Goal: Transaction & Acquisition: Purchase product/service

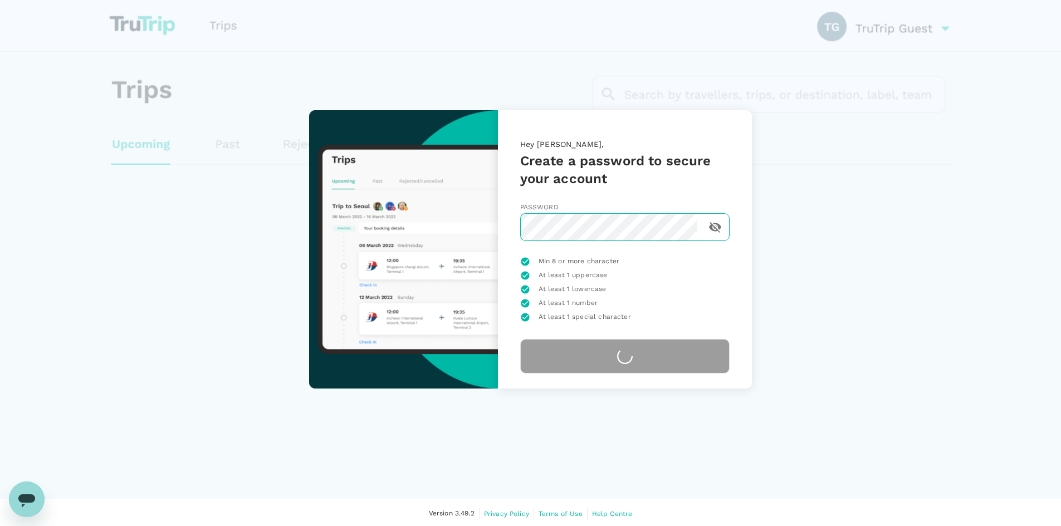
click at [709, 226] on icon "toggle password visibility" at bounding box center [714, 226] width 13 height 13
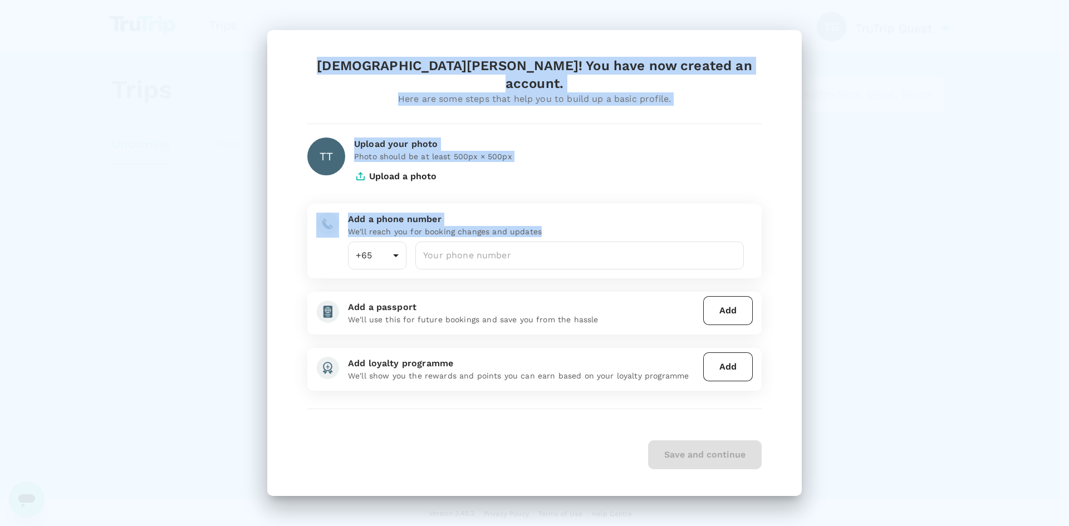
click at [243, 202] on div "[DEMOGRAPHIC_DATA][PERSON_NAME]! You have now created an account. Here are some…" at bounding box center [534, 263] width 1069 height 526
click at [648, 167] on body "Trips Book Risk & Restrictions TT Version 3.49.2 Privacy Policy Terms of Use He…" at bounding box center [534, 263] width 1069 height 527
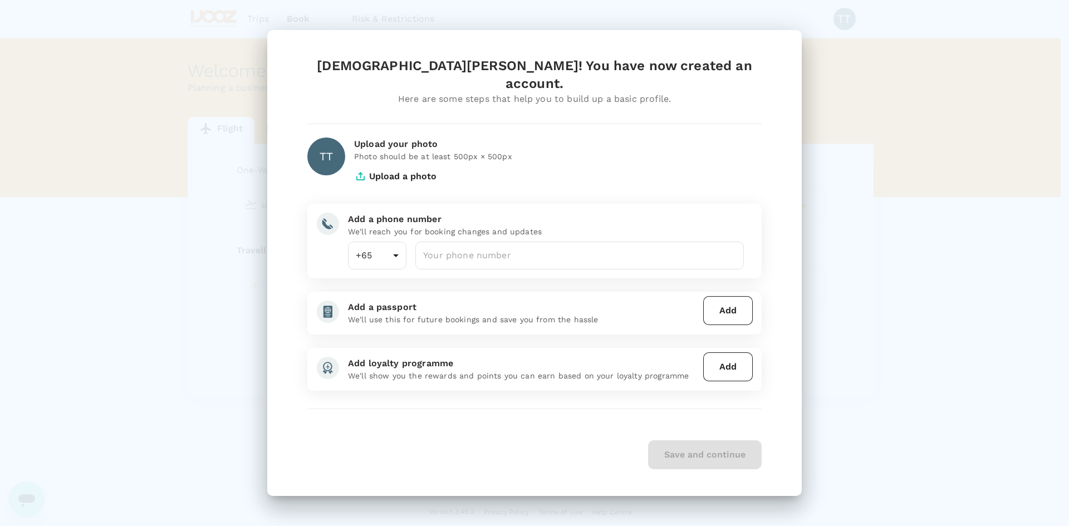
type input "undefined, undefined (any)"
drag, startPoint x: 703, startPoint y: 36, endPoint x: 687, endPoint y: 51, distance: 22.1
click at [697, 42] on div "[DEMOGRAPHIC_DATA][PERSON_NAME]! You have now created an account. Here are some…" at bounding box center [534, 263] width 1069 height 526
click at [473, 254] on input "number" at bounding box center [579, 256] width 329 height 28
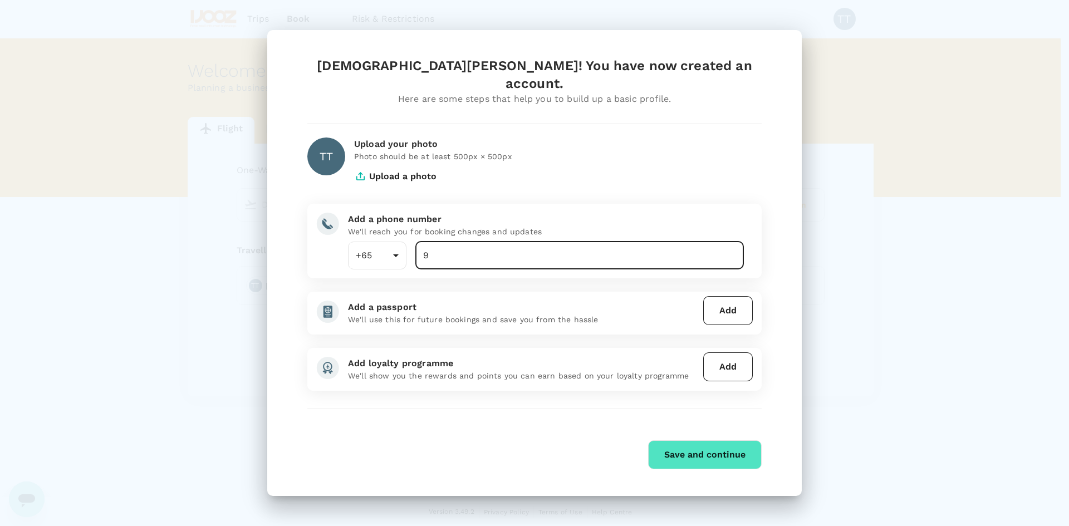
type input "91836381"
click at [678, 440] on button "Save and continue" at bounding box center [705, 454] width 114 height 29
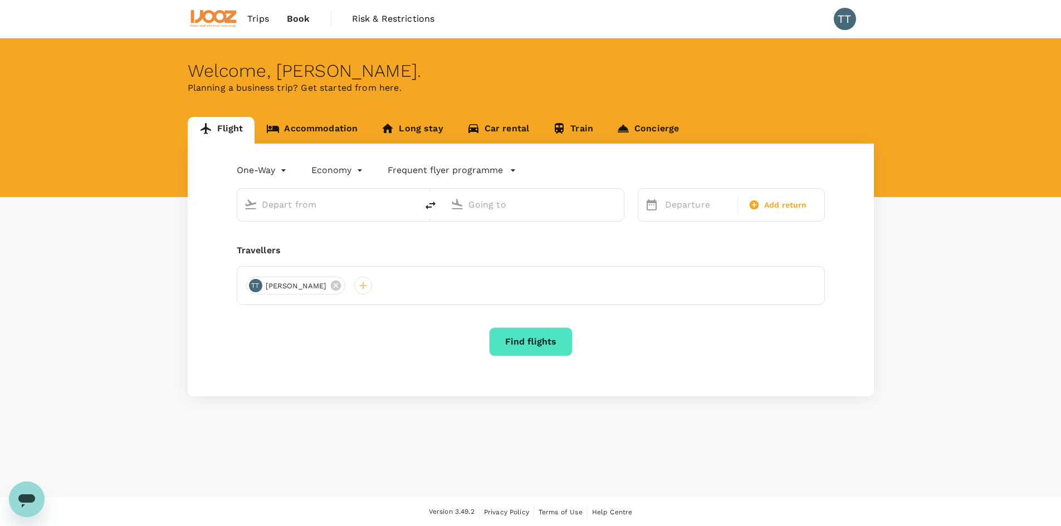
click at [304, 209] on input "text" at bounding box center [328, 204] width 132 height 17
click at [318, 243] on p "Singapore Changi" at bounding box center [345, 248] width 198 height 11
type input "Singapore Changi (SIN)"
click at [508, 209] on input "text" at bounding box center [534, 204] width 132 height 17
click at [514, 271] on p "Narita Intl" at bounding box center [551, 272] width 196 height 11
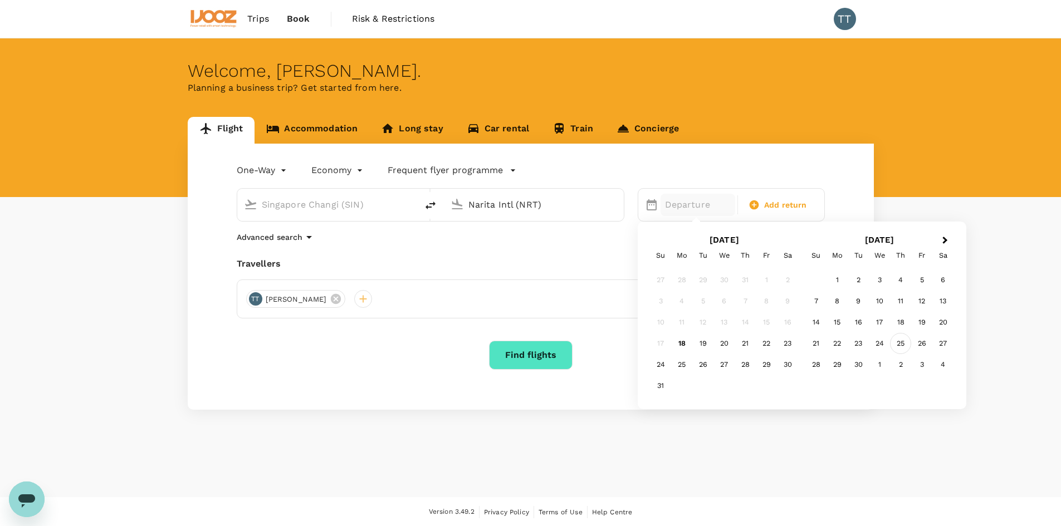
type input "Narita Intl (NRT)"
click at [909, 342] on div "25" at bounding box center [900, 343] width 21 height 21
click at [773, 207] on span "Add return" at bounding box center [785, 205] width 43 height 12
type input "roundtrip"
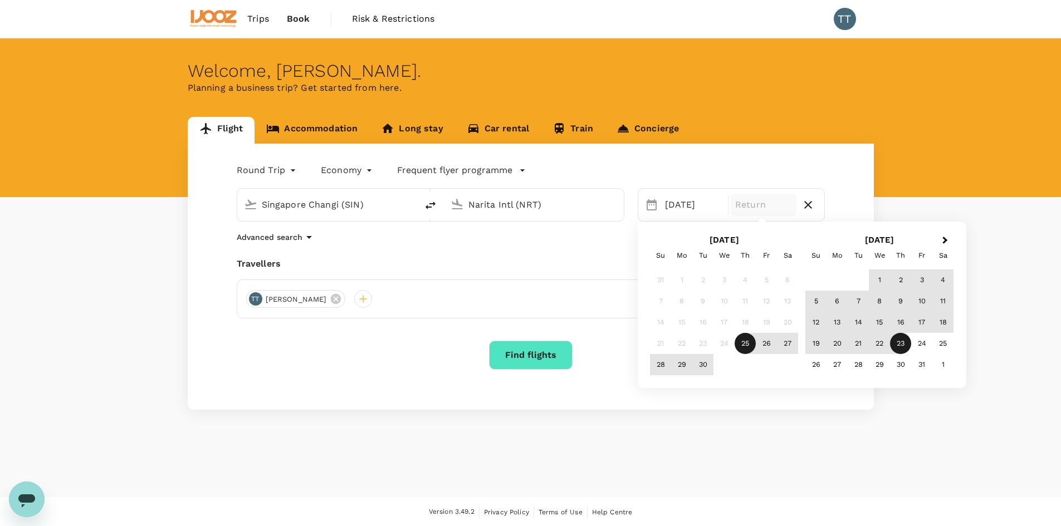
click at [905, 346] on div "23" at bounding box center [900, 343] width 21 height 21
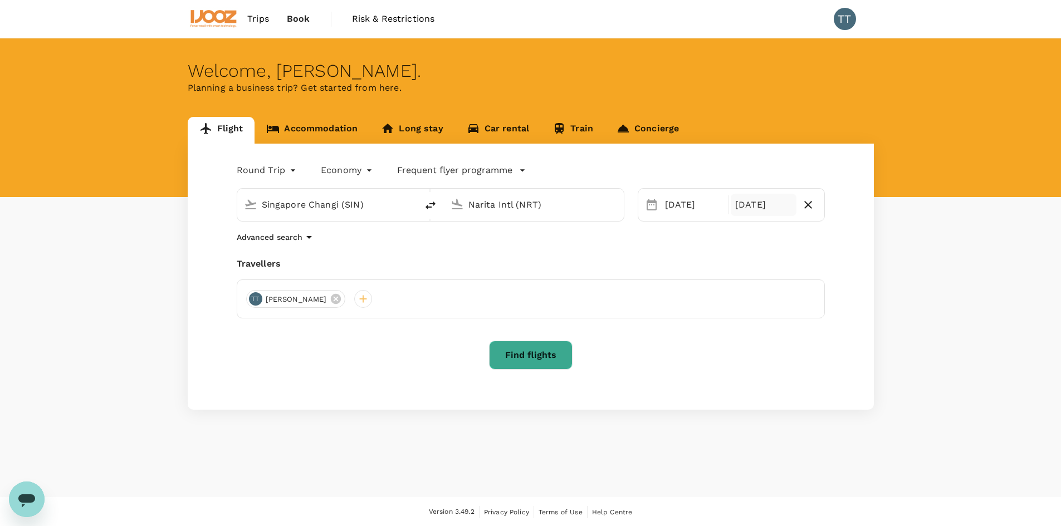
click at [515, 352] on button "Find flights" at bounding box center [531, 355] width 84 height 29
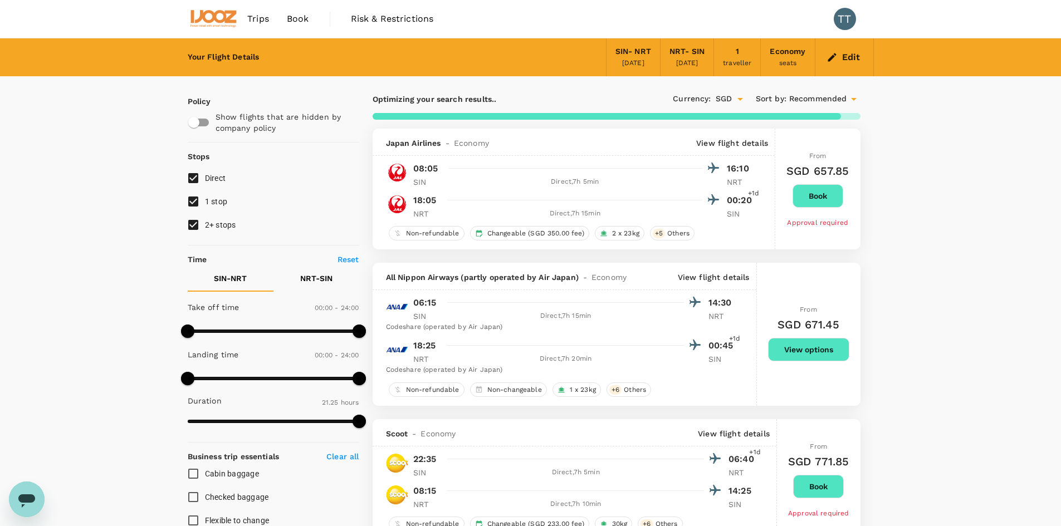
click at [803, 193] on button "Book" at bounding box center [817, 195] width 51 height 23
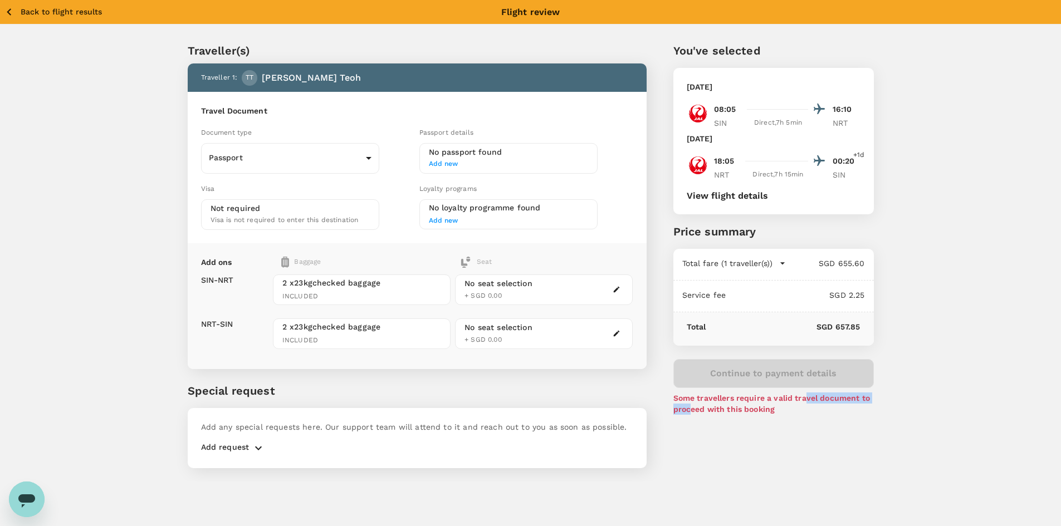
drag, startPoint x: 693, startPoint y: 406, endPoint x: 806, endPoint y: 396, distance: 113.4
click at [806, 396] on p "Some travellers require a valid travel document to proceed with this booking" at bounding box center [773, 404] width 200 height 22
click at [784, 423] on div "You've selected [DATE] 08:05 16:10 SIN Direct , 7h 5min NRT [DATE] 18:05 00:20 …" at bounding box center [759, 249] width 227 height 466
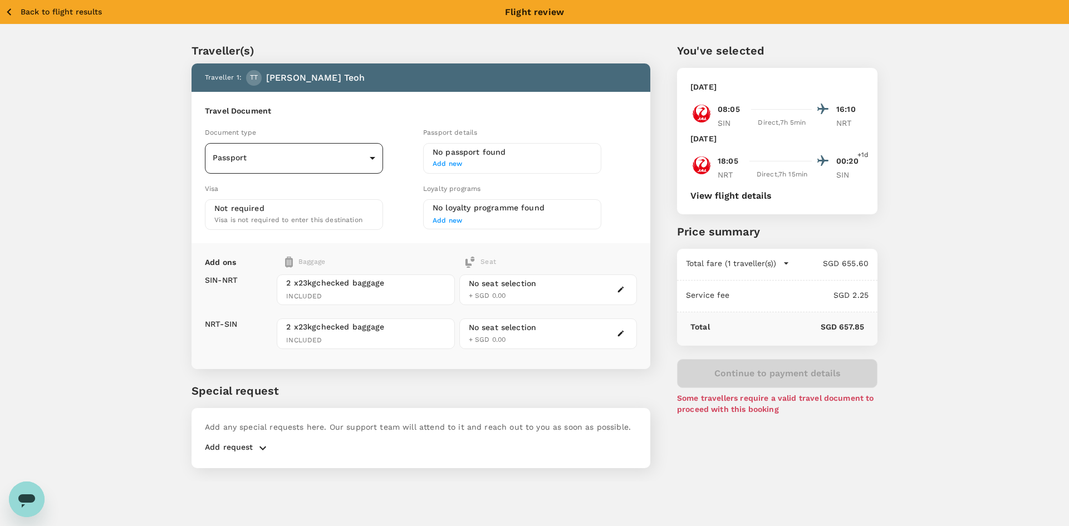
click at [328, 170] on body "Back to flight results Flight review Traveller(s) Traveller 1 : TT [PERSON_NAME…" at bounding box center [534, 278] width 1069 height 556
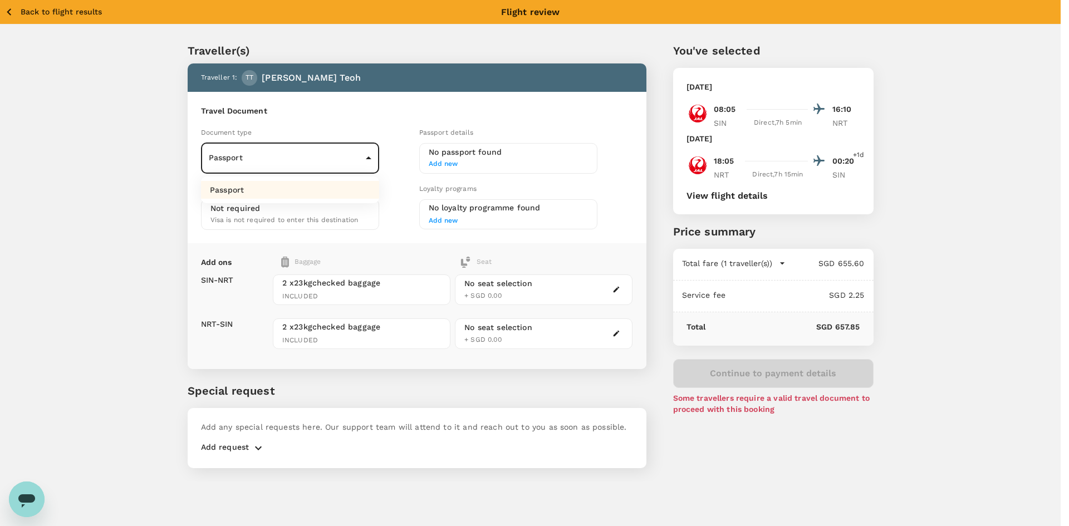
drag, startPoint x: 321, startPoint y: 179, endPoint x: 315, endPoint y: 187, distance: 10.3
click at [315, 187] on ul "Passport" at bounding box center [290, 190] width 178 height 27
click at [315, 187] on li "Passport" at bounding box center [290, 190] width 178 height 18
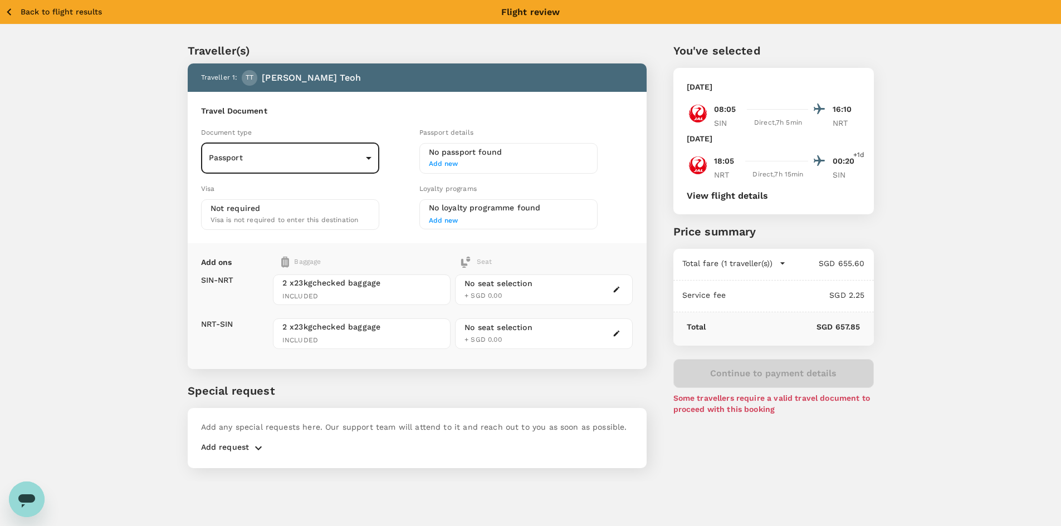
click at [466, 166] on span "Add new" at bounding box center [508, 164] width 159 height 11
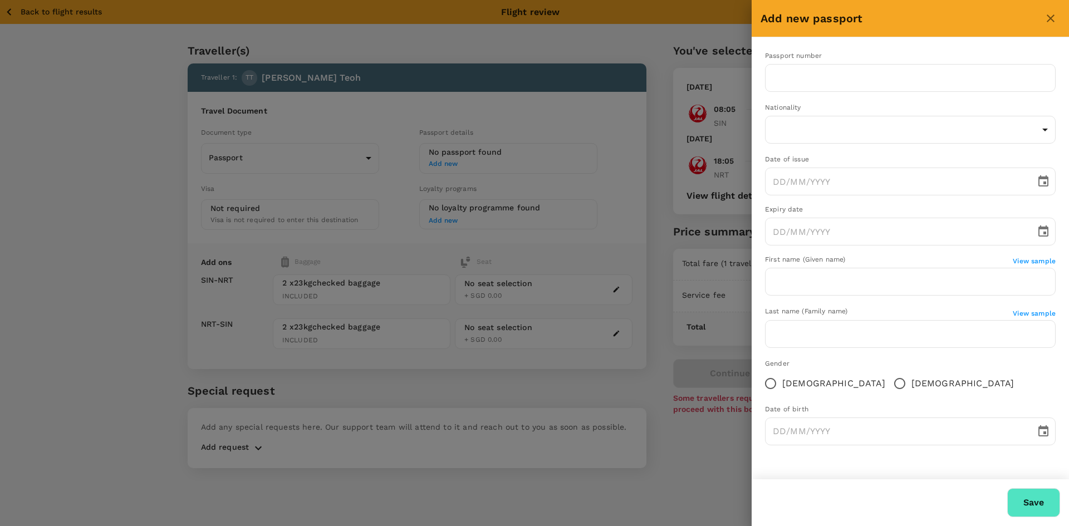
click at [185, 192] on div at bounding box center [534, 263] width 1069 height 526
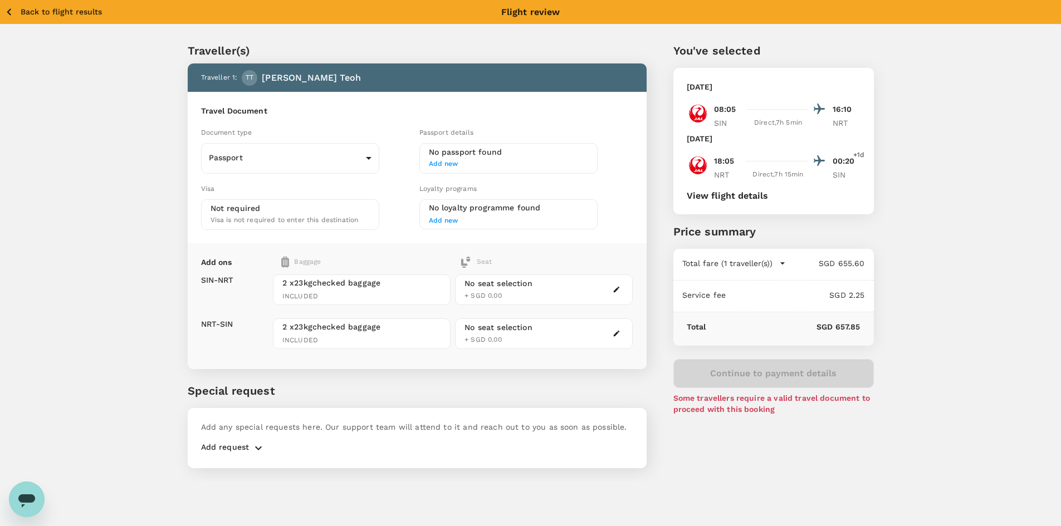
click at [10, 12] on icon "button" at bounding box center [9, 12] width 14 height 14
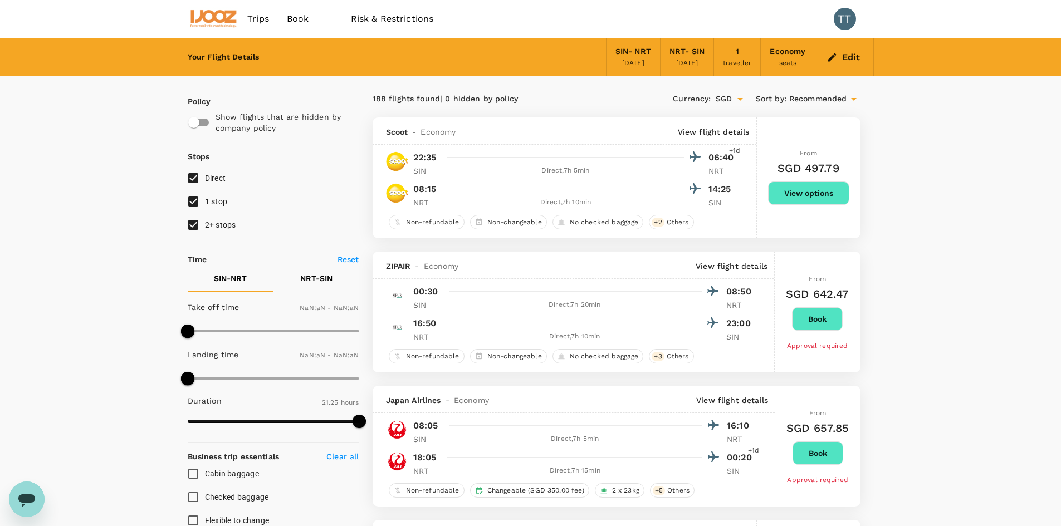
type input "1440"
click at [360, 22] on span "Risk & Restrictions" at bounding box center [392, 18] width 83 height 13
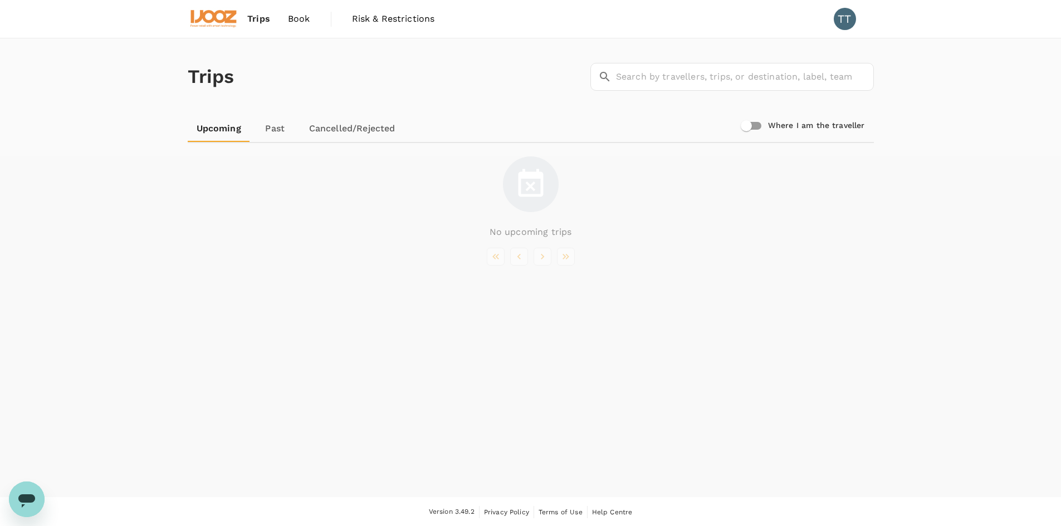
click at [229, 27] on img at bounding box center [213, 19] width 51 height 24
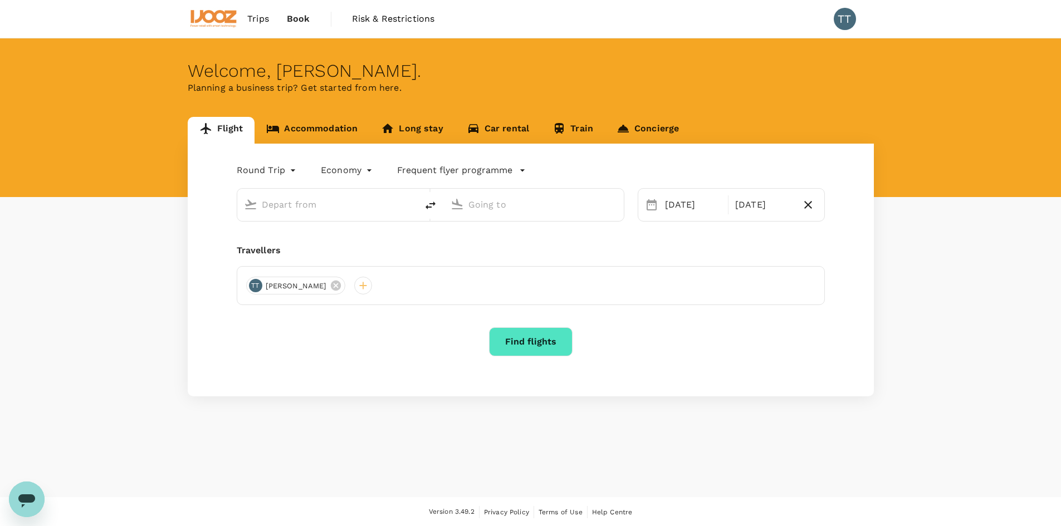
type input "Singapore Changi (SIN)"
type input "Narita Intl (NRT)"
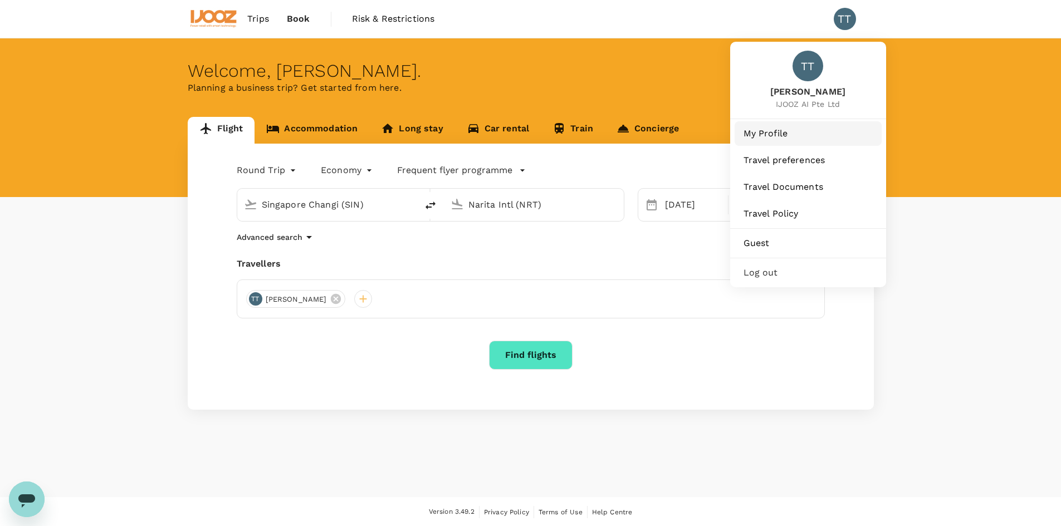
click at [788, 136] on span "My Profile" at bounding box center [807, 133] width 129 height 13
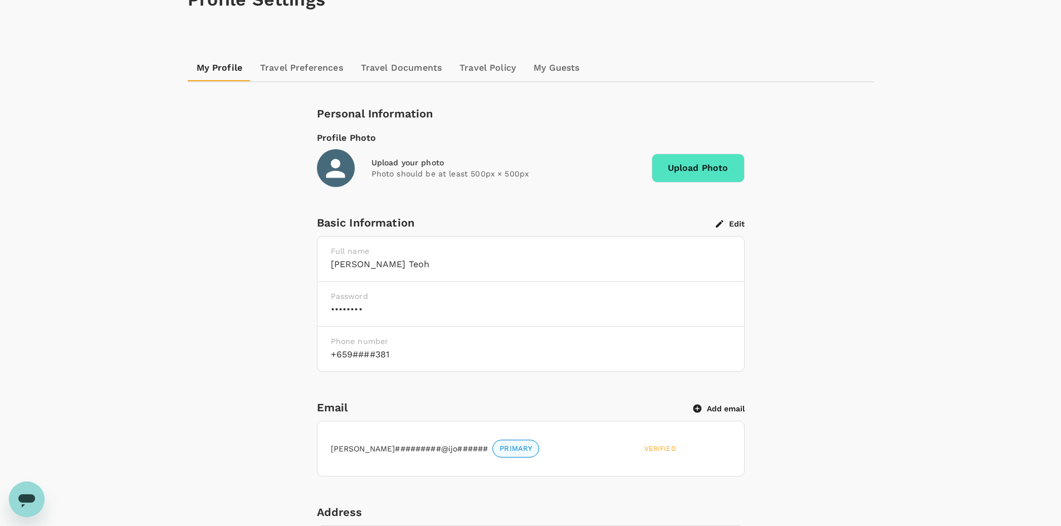
scroll to position [69, 0]
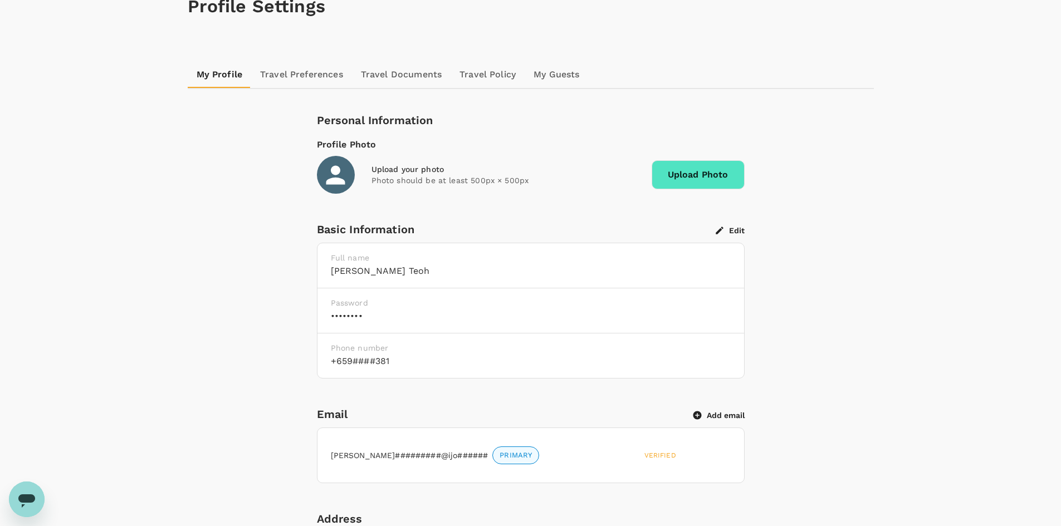
click at [289, 75] on link "Travel Preferences" at bounding box center [301, 74] width 101 height 27
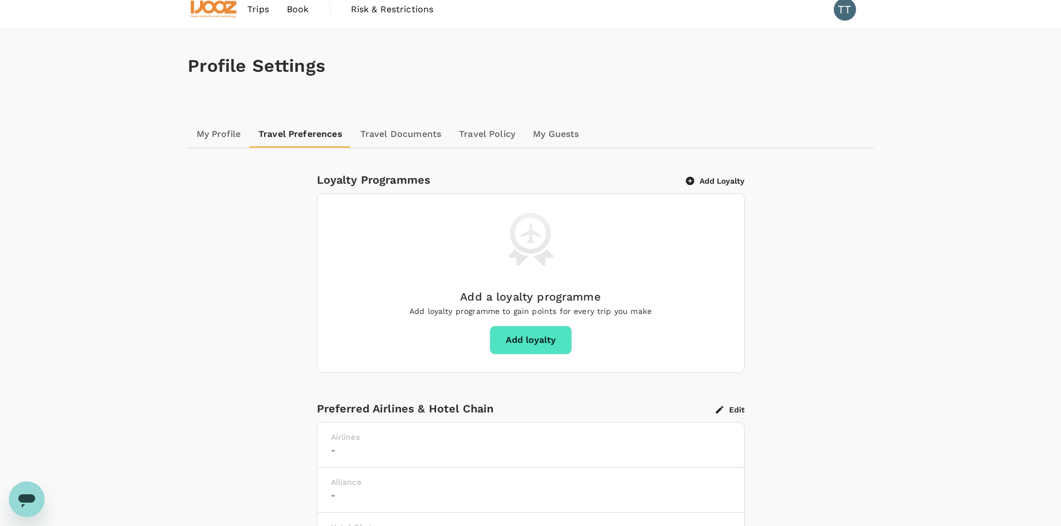
scroll to position [4, 0]
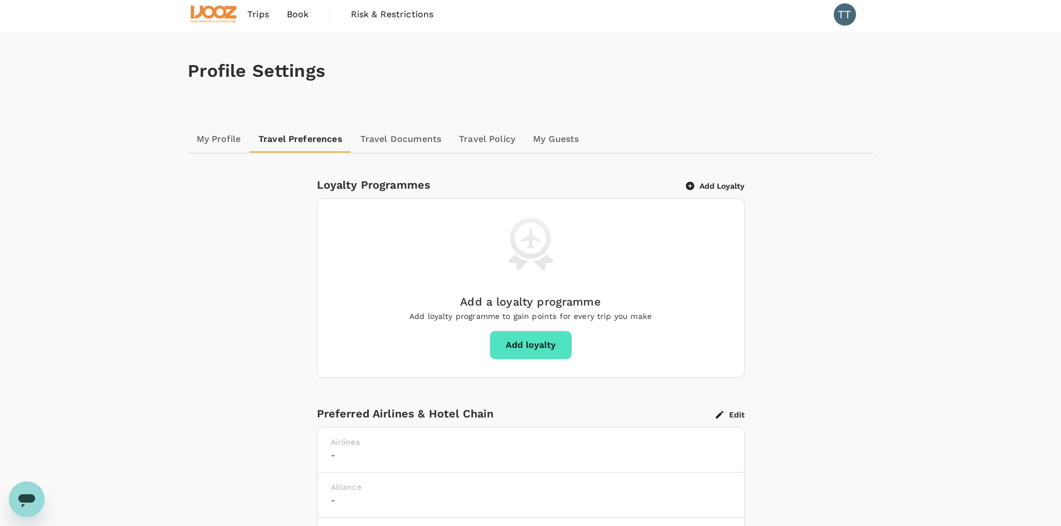
click at [394, 143] on link "Travel Documents" at bounding box center [400, 139] width 99 height 27
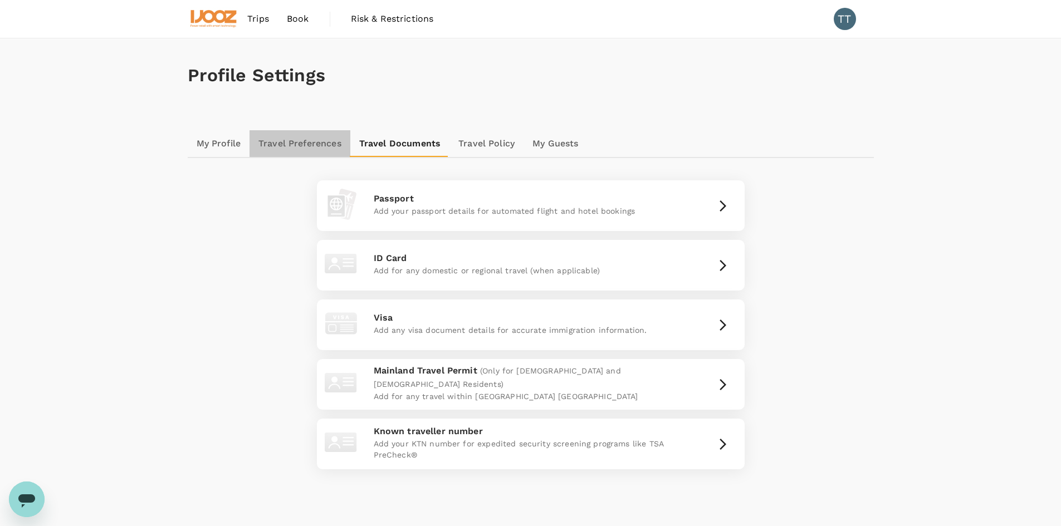
click at [319, 150] on link "Travel Preferences" at bounding box center [299, 143] width 101 height 27
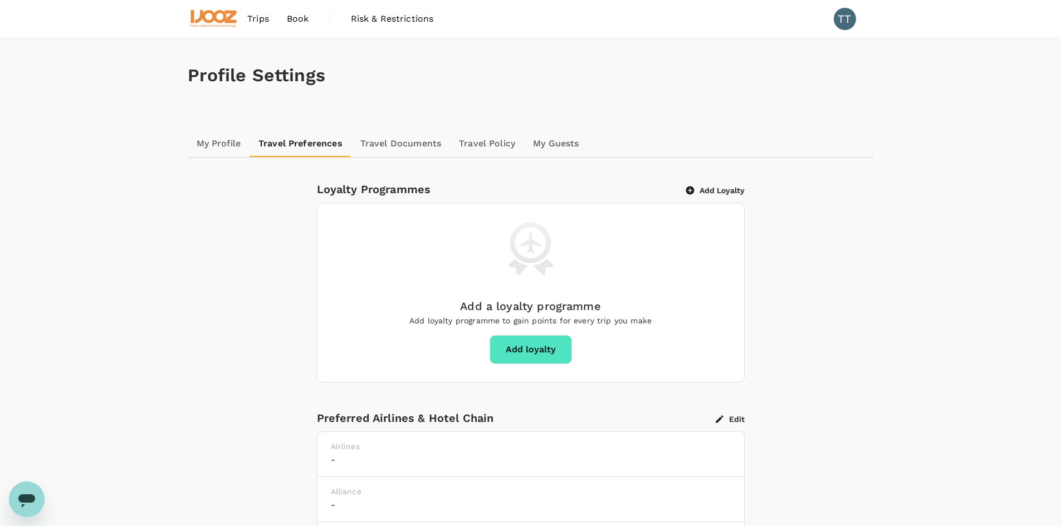
click at [213, 153] on link "My Profile" at bounding box center [219, 143] width 62 height 27
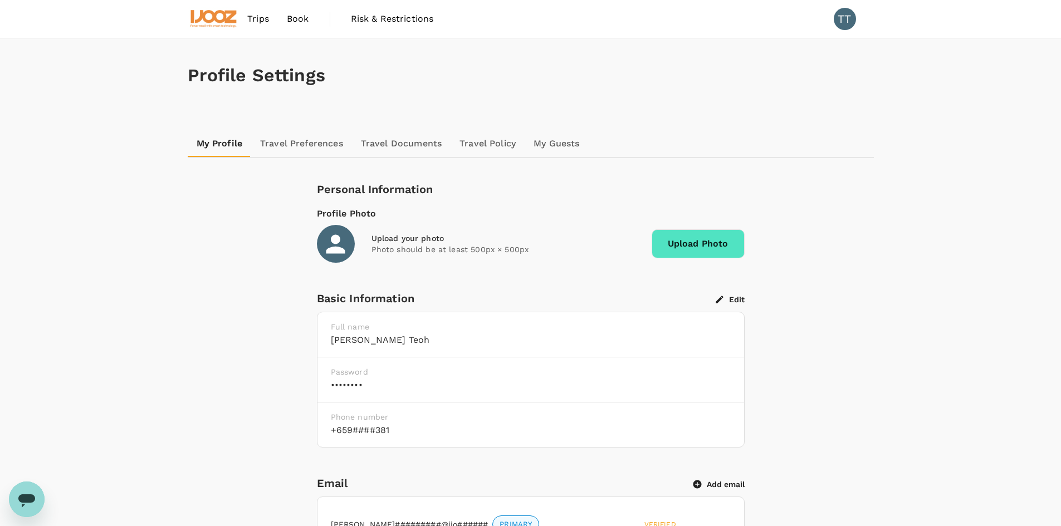
click at [716, 247] on span "Upload Photo" at bounding box center [697, 243] width 93 height 29
click at [0, 0] on input "Upload Photo" at bounding box center [0, 0] width 0 height 0
click at [659, 244] on span "Upload Photo" at bounding box center [697, 243] width 93 height 29
click at [0, 0] on input "Upload Photo" at bounding box center [0, 0] width 0 height 0
click at [195, 452] on button "Close" at bounding box center [193, 446] width 17 height 17
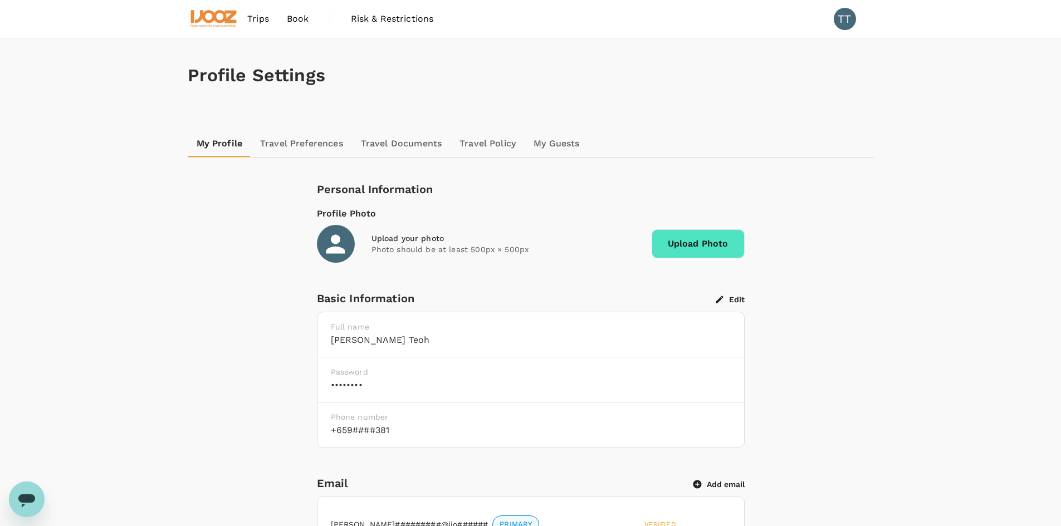
click at [223, 18] on img at bounding box center [213, 19] width 51 height 24
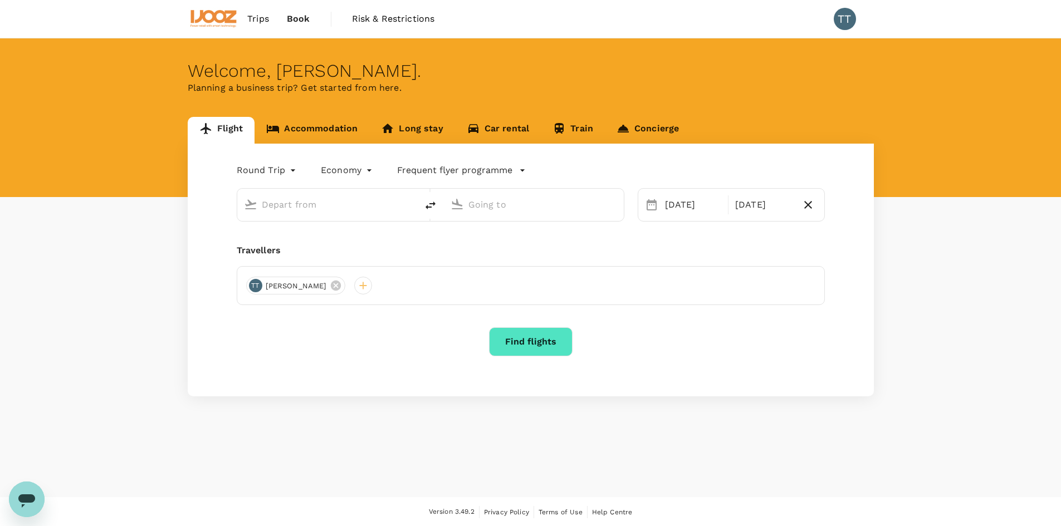
type input "Singapore Changi (SIN)"
type input "Narita Intl (NRT)"
type input "Singapore Changi (SIN)"
type input "Narita Intl (NRT)"
type input "Singapore Changi (SIN)"
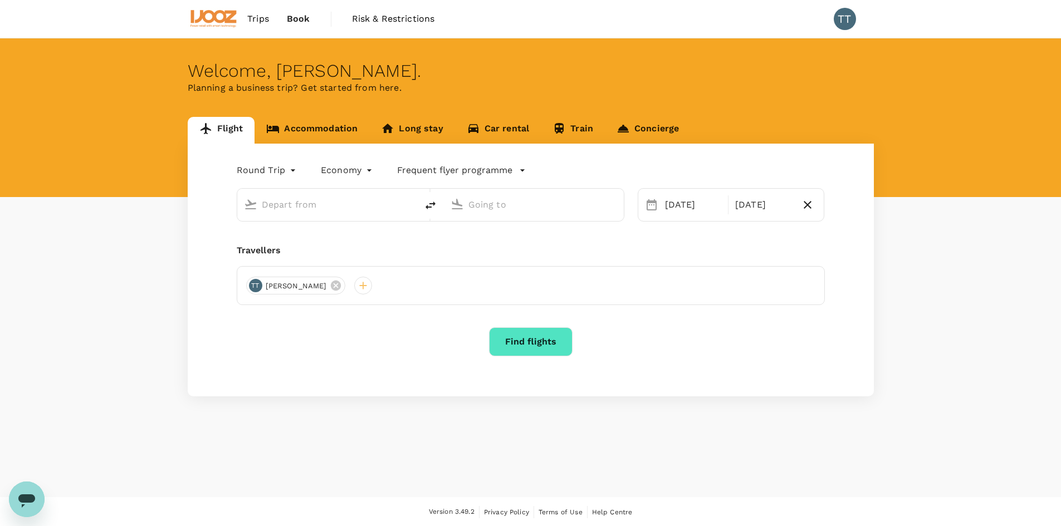
type input "Narita Intl (NRT)"
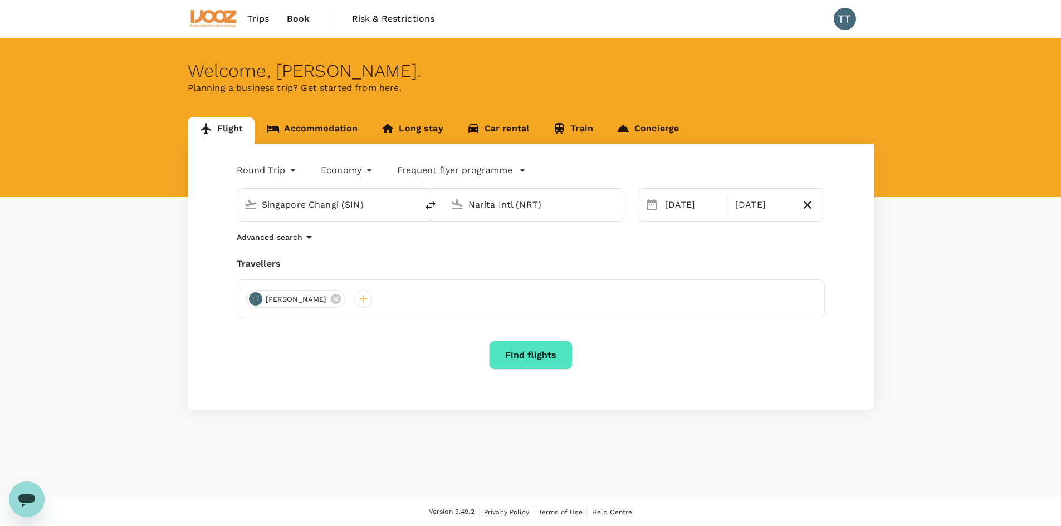
click at [312, 211] on input "Singapore Changi (SIN)" at bounding box center [328, 204] width 132 height 17
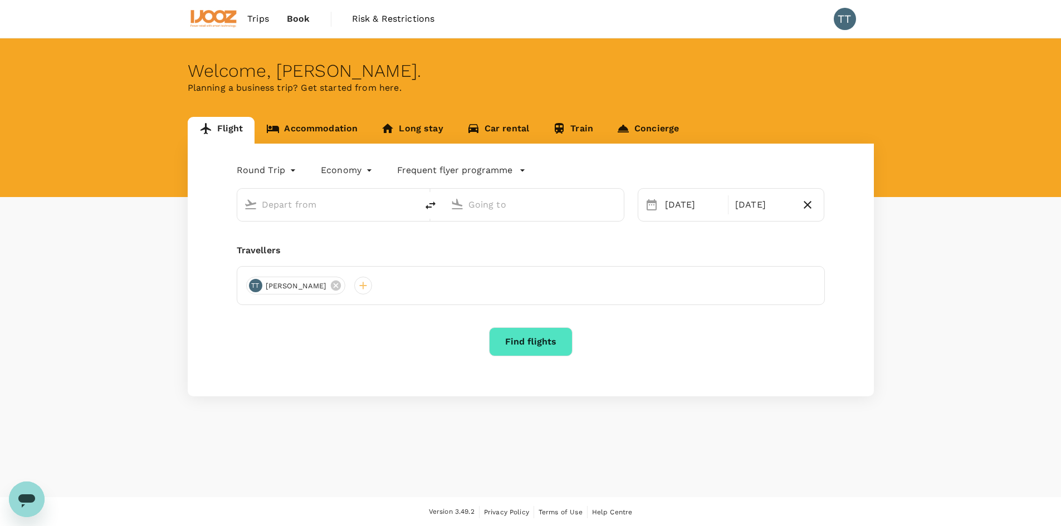
type input "Singapore Changi (SIN)"
type input "Narita Intl (NRT)"
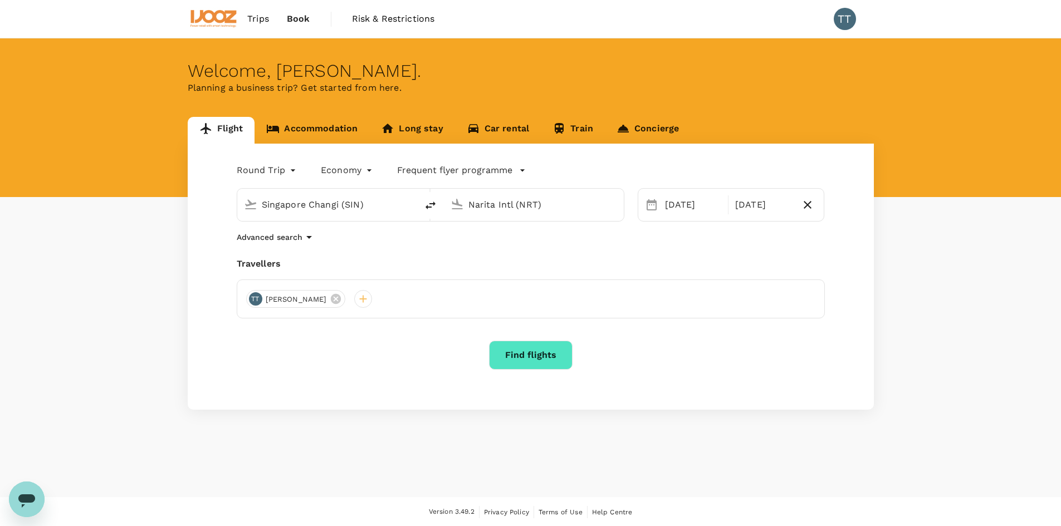
click at [498, 204] on input "Narita Intl (NRT)" at bounding box center [534, 204] width 132 height 17
click at [540, 356] on button "Find flights" at bounding box center [531, 355] width 84 height 29
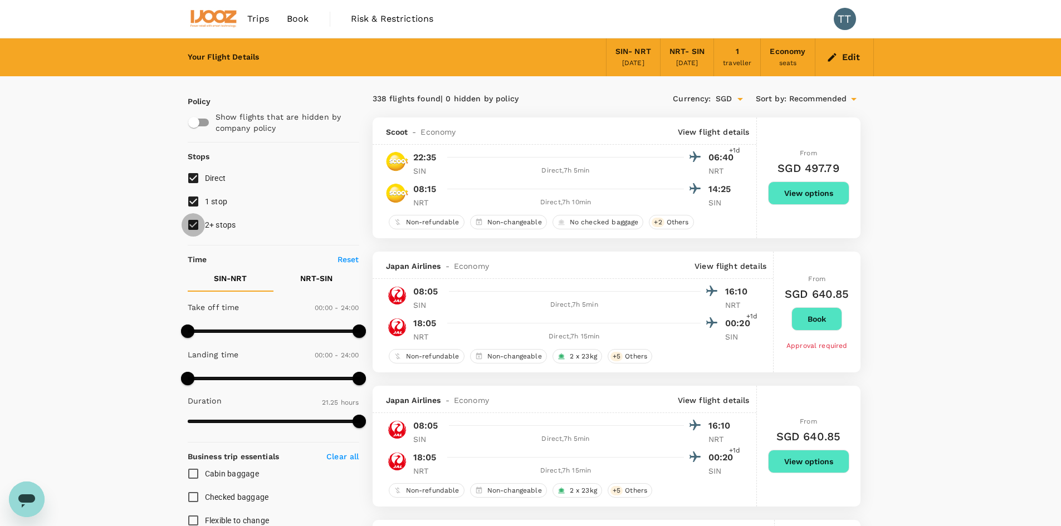
click at [188, 220] on input "2+ stops" at bounding box center [193, 224] width 23 height 23
checkbox input "false"
click at [195, 201] on input "1 stop" at bounding box center [193, 201] width 23 height 23
checkbox input "false"
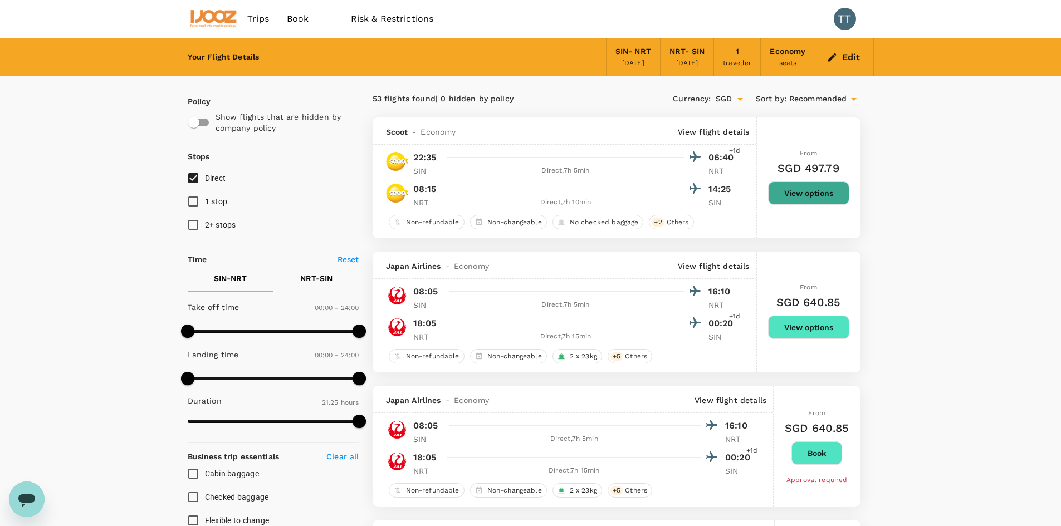
click at [818, 197] on button "View options" at bounding box center [808, 193] width 81 height 23
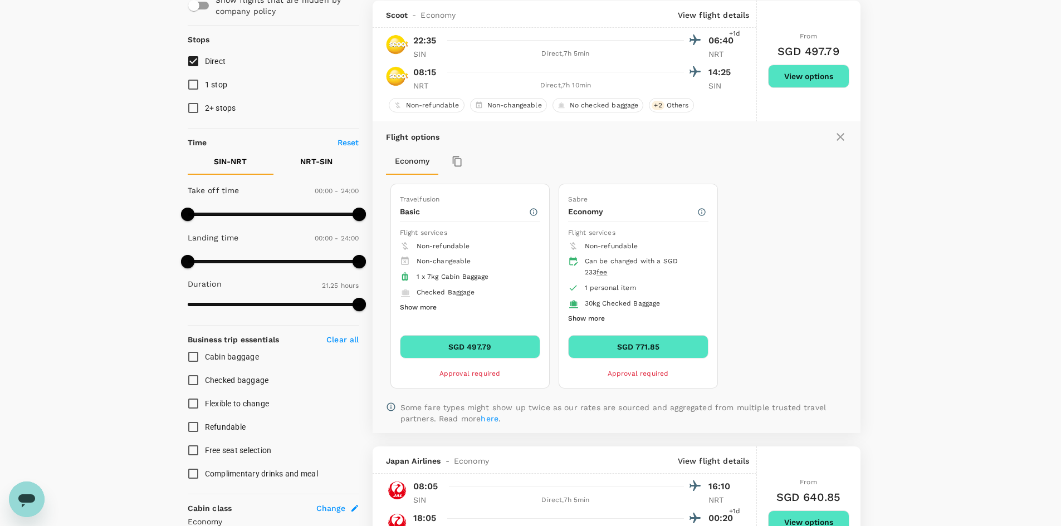
scroll to position [117, 0]
click at [656, 344] on button "SGD 771.85" at bounding box center [638, 346] width 140 height 23
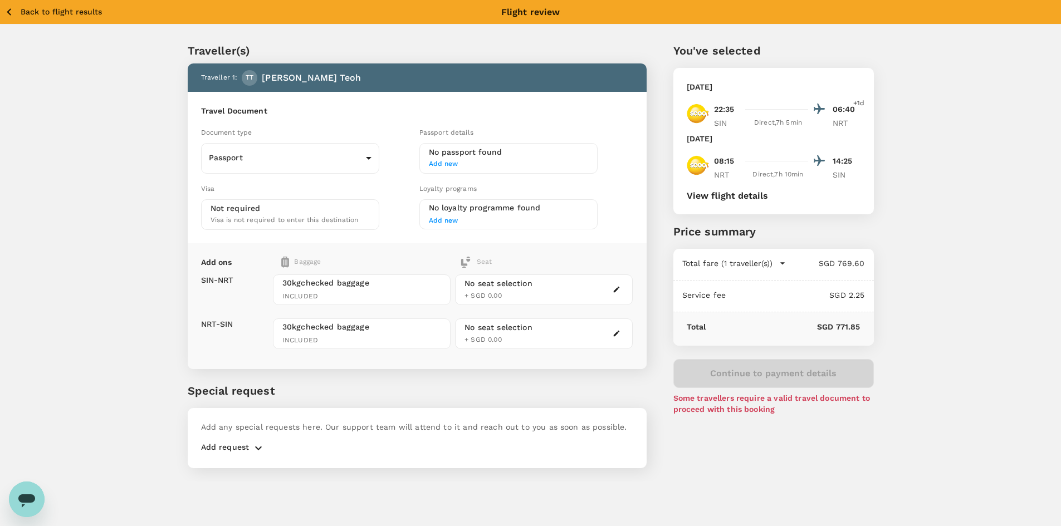
click at [458, 165] on span "Add new" at bounding box center [508, 164] width 159 height 11
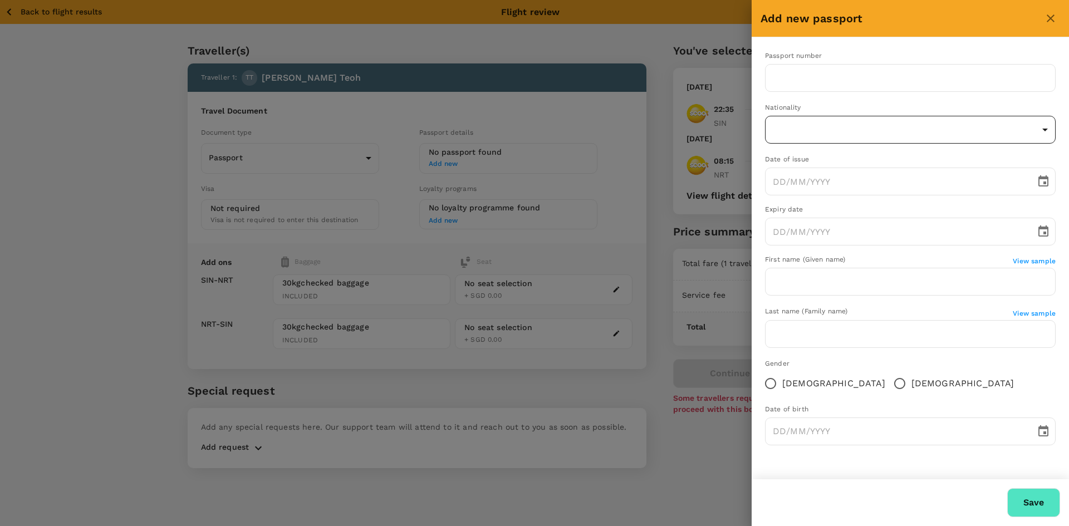
click at [838, 124] on body "Back to flight results Flight review Traveller(s) Traveller 1 : TT Timothy Teoh…" at bounding box center [534, 278] width 1069 height 556
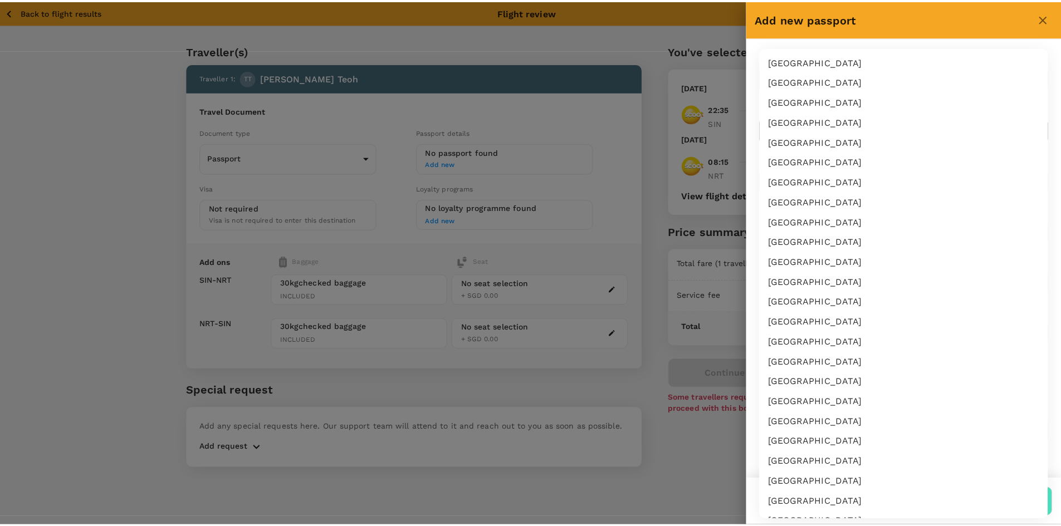
scroll to position [2725, 0]
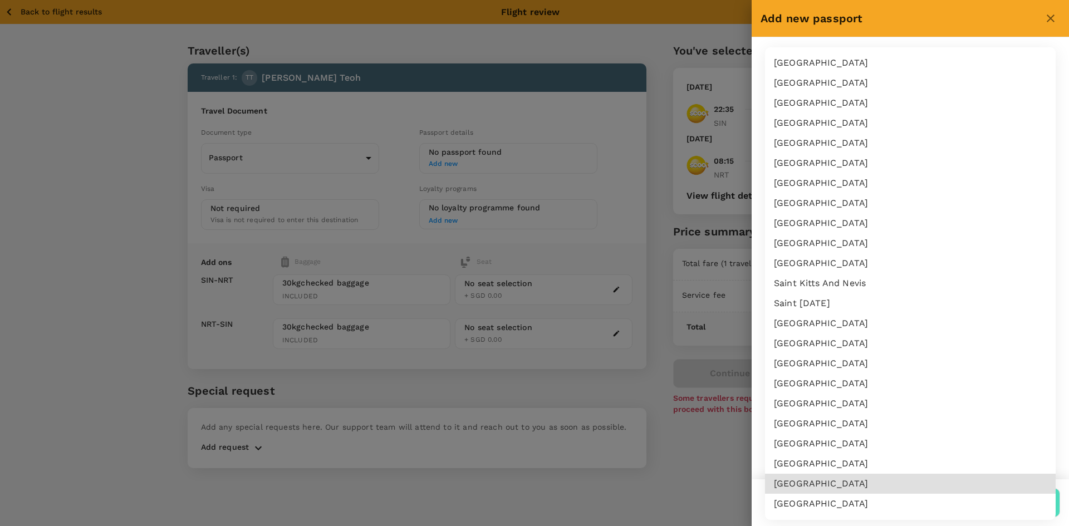
click at [859, 478] on li "Singapore" at bounding box center [910, 484] width 291 height 20
type input "SG"
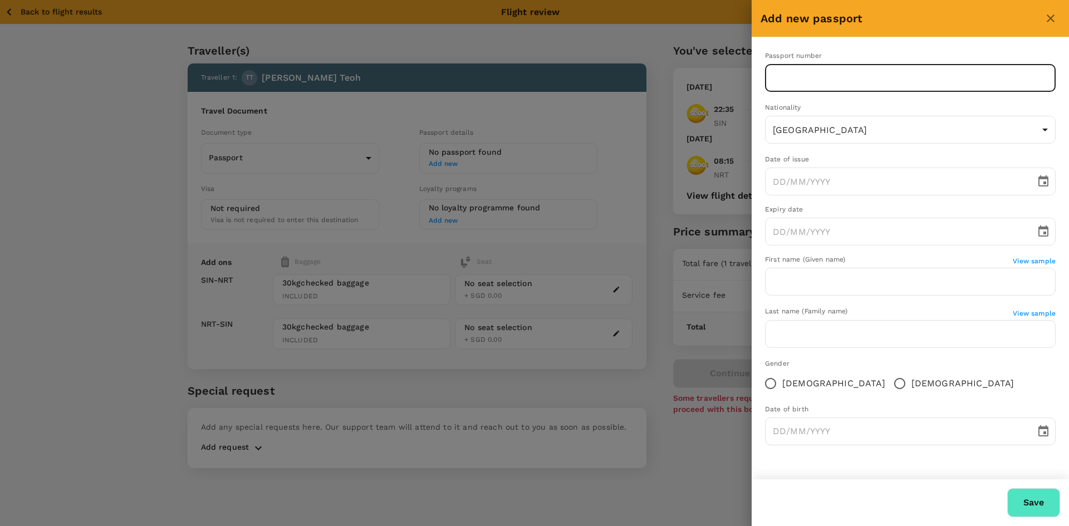
click at [807, 70] on input "text" at bounding box center [910, 78] width 291 height 28
drag, startPoint x: 777, startPoint y: 78, endPoint x: 680, endPoint y: 81, distance: 97.5
click at [700, 80] on div "Add new passport Passport number k5722098A ​ Nationality Singapore SG ​ Date of…" at bounding box center [534, 263] width 1069 height 526
type input "K5722098A"
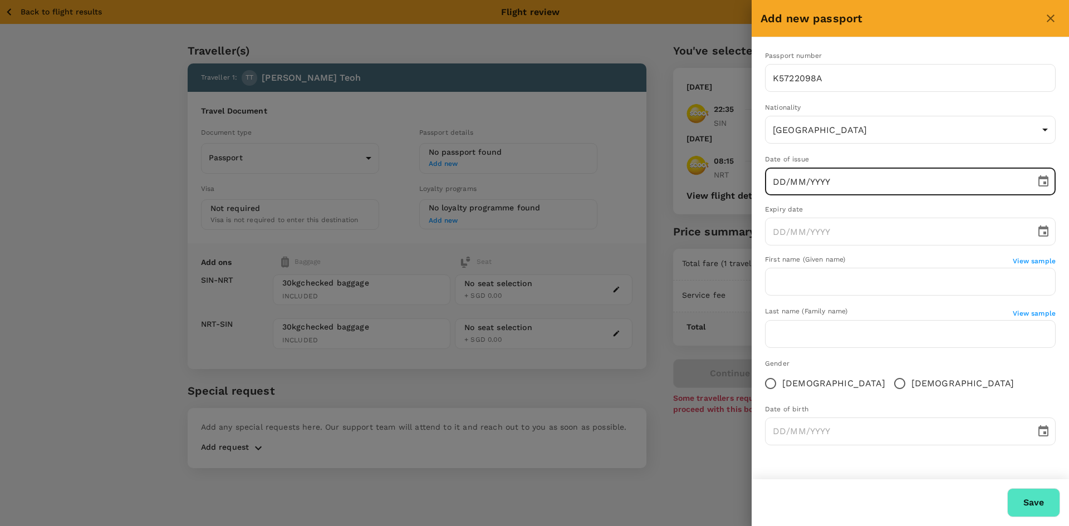
click at [808, 174] on input "DD/MM/YYYY" at bounding box center [896, 182] width 263 height 28
type input "17/06/2025"
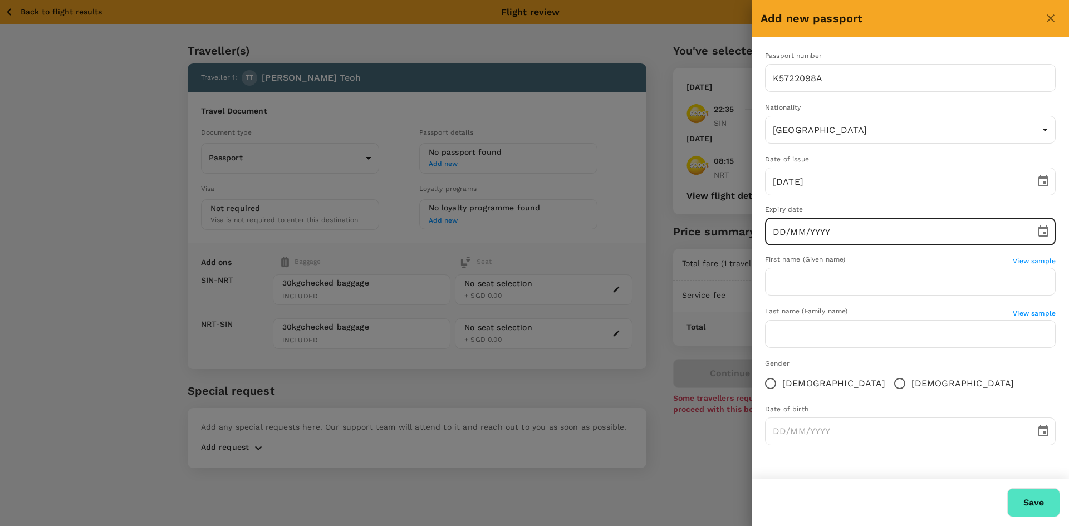
click at [808, 233] on input "DD/MM/YYYY" at bounding box center [896, 232] width 263 height 28
type input "17/06/2035"
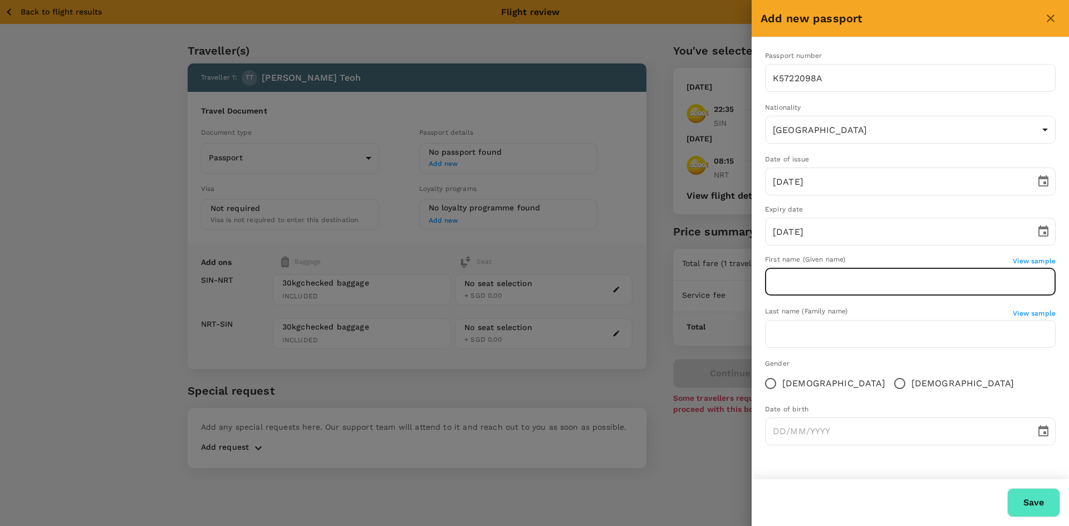
click at [789, 273] on input "text" at bounding box center [910, 282] width 291 height 28
type input "[PERSON_NAME]"
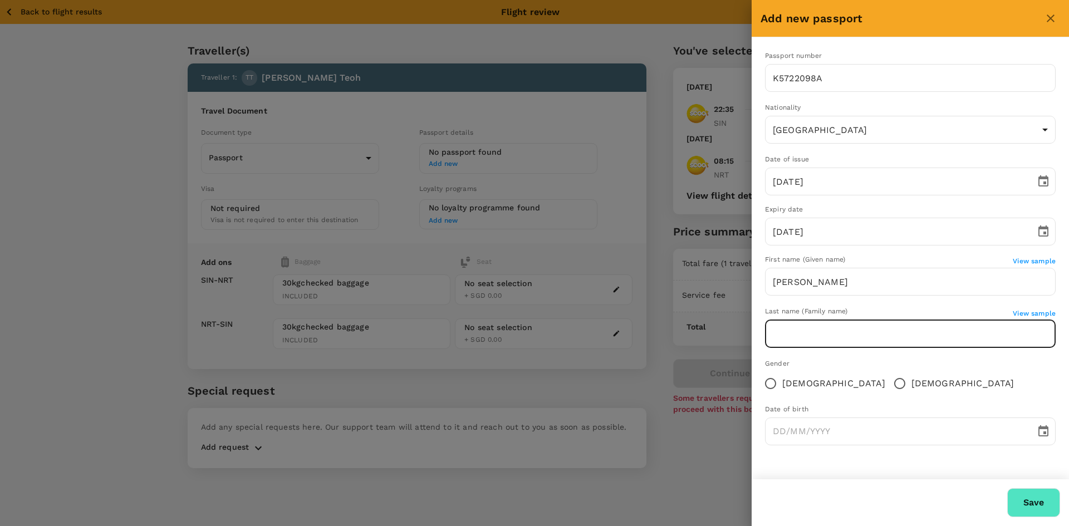
click at [777, 333] on input "text" at bounding box center [910, 334] width 291 height 28
type input "Teoh"
click at [960, 378] on div "Gender Female Male" at bounding box center [910, 377] width 291 height 37
click at [888, 384] on input "[DEMOGRAPHIC_DATA]" at bounding box center [899, 383] width 23 height 23
radio input "true"
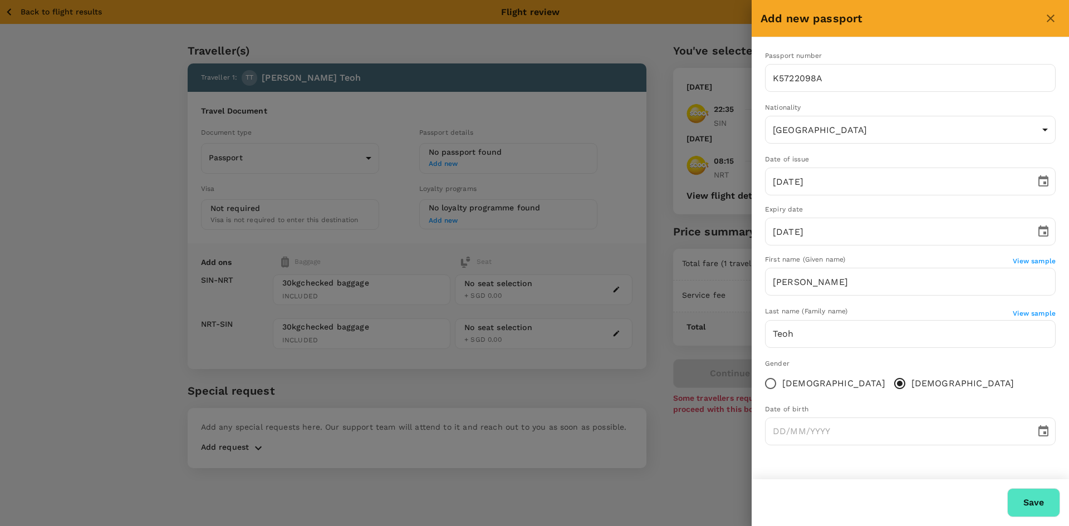
click at [801, 388] on span "[DEMOGRAPHIC_DATA]" at bounding box center [833, 383] width 103 height 13
click at [782, 388] on input "[DEMOGRAPHIC_DATA]" at bounding box center [770, 383] width 23 height 23
radio input "true"
click at [911, 380] on span "[DEMOGRAPHIC_DATA]" at bounding box center [962, 383] width 103 height 13
click at [888, 380] on input "[DEMOGRAPHIC_DATA]" at bounding box center [899, 383] width 23 height 23
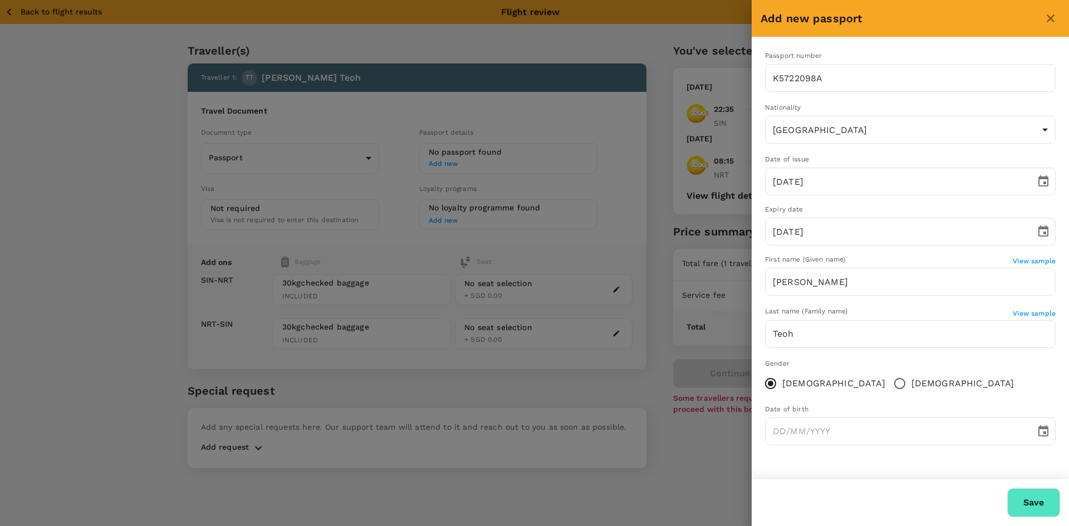
radio input "true"
click at [973, 438] on input "DD/MM/YYYY" at bounding box center [896, 432] width 263 height 28
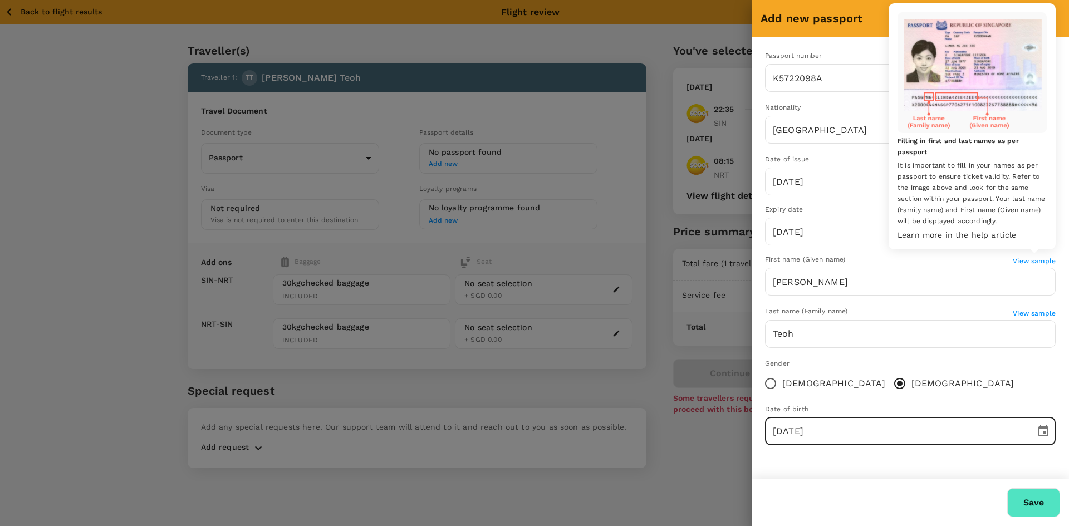
type input "04/09/1986"
click at [1027, 262] on span "View sample" at bounding box center [1034, 261] width 43 height 8
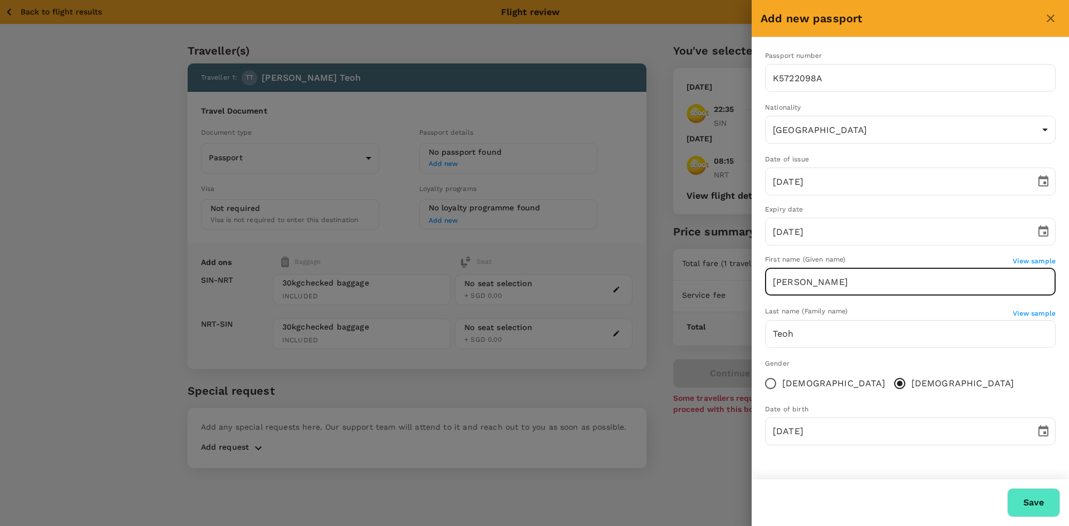
click at [881, 281] on input "[PERSON_NAME]" at bounding box center [910, 282] width 291 height 28
type input "Timothy Teik Wei"
click at [1024, 497] on button "Save" at bounding box center [1033, 502] width 53 height 29
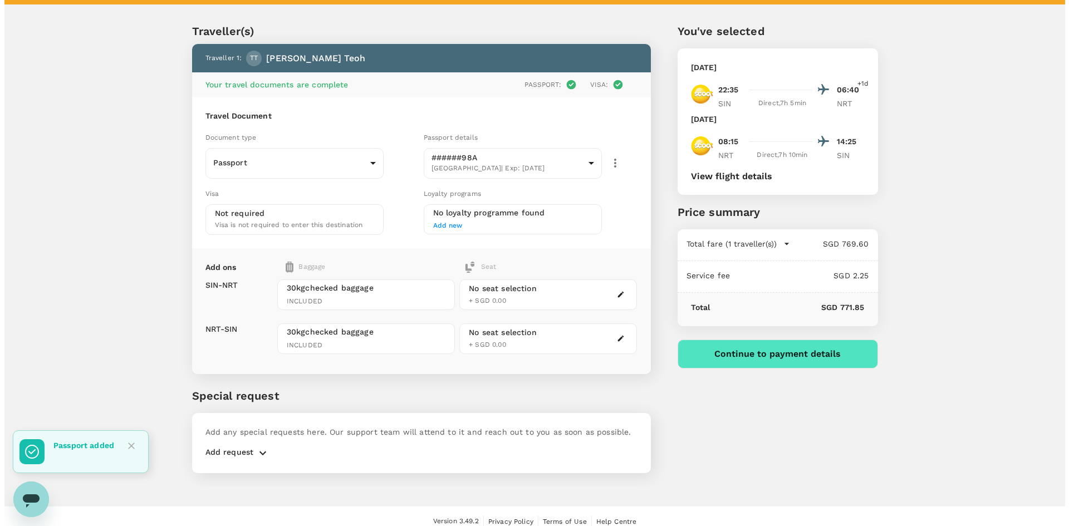
scroll to position [30, 0]
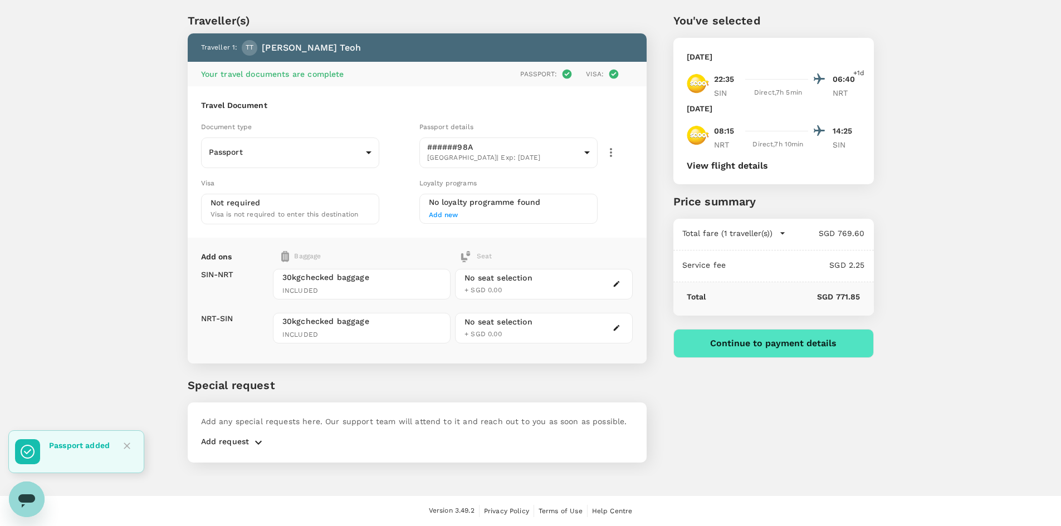
click at [750, 348] on button "Continue to payment details" at bounding box center [773, 343] width 200 height 29
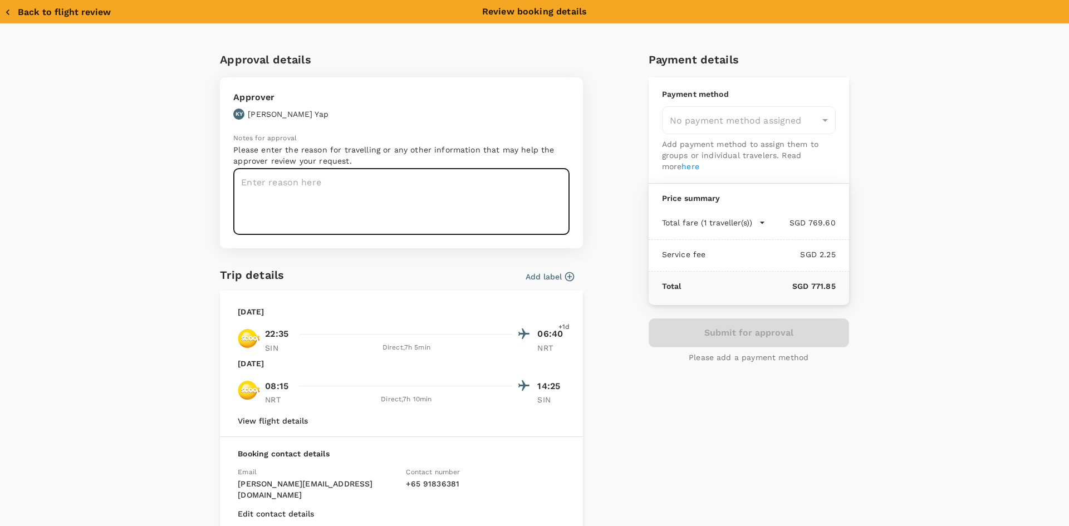
click at [282, 187] on textarea at bounding box center [401, 202] width 336 height 66
type textarea "i"
type textarea "This is a test. Do not approve. This is a test. Do not approve."
click at [430, 273] on div "Add label" at bounding box center [431, 274] width 286 height 17
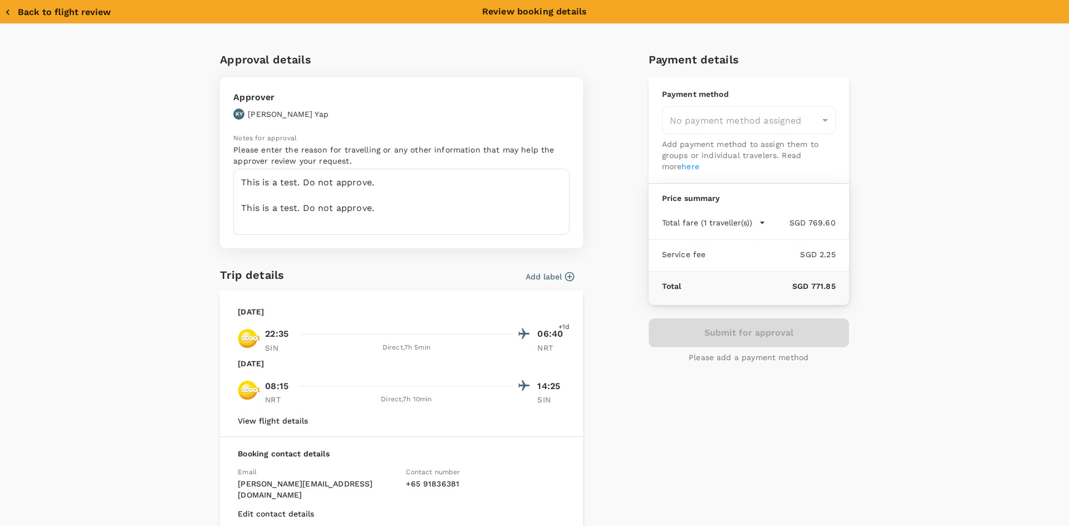
click at [552, 275] on button "Add label" at bounding box center [550, 276] width 48 height 11
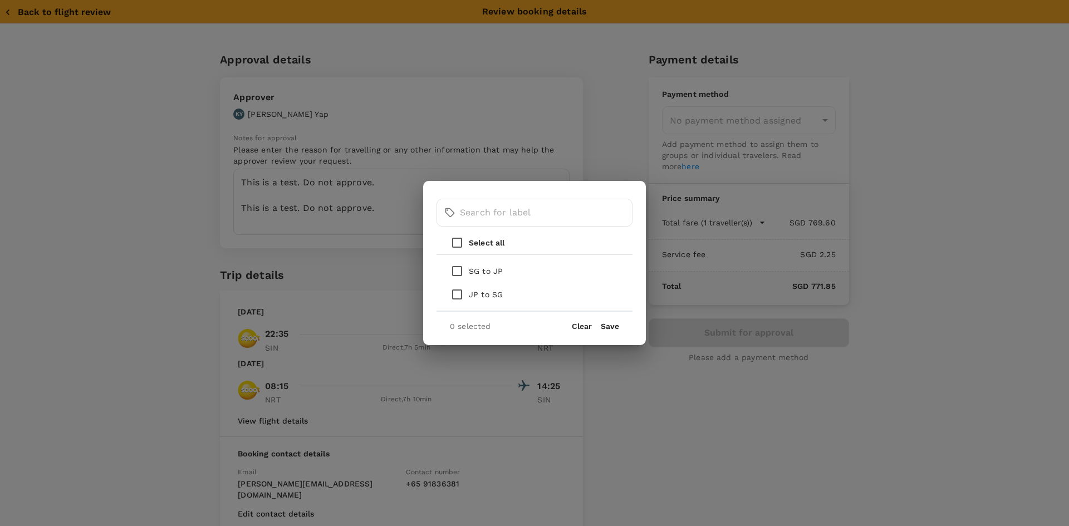
click at [455, 271] on input "checkbox" at bounding box center [456, 270] width 23 height 23
checkbox input "true"
click at [606, 326] on button "Save" at bounding box center [610, 326] width 18 height 9
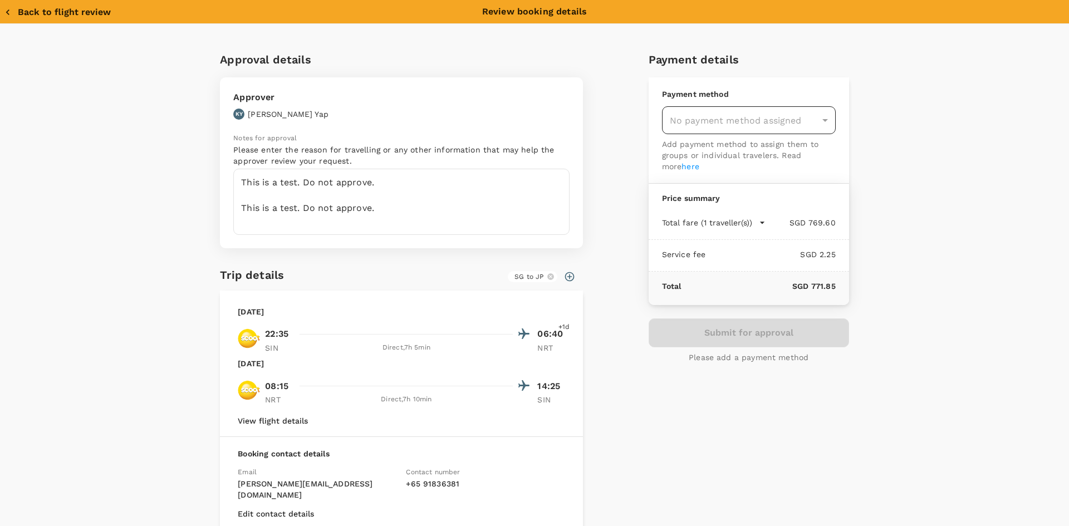
click at [772, 117] on div "No payment method assigned" at bounding box center [749, 120] width 174 height 28
click at [821, 125] on div "No payment method assigned" at bounding box center [749, 120] width 174 height 28
click at [754, 332] on div "Submit for approval Please add a payment method" at bounding box center [749, 340] width 200 height 45
click at [21, 12] on button "Back to flight review" at bounding box center [57, 12] width 106 height 11
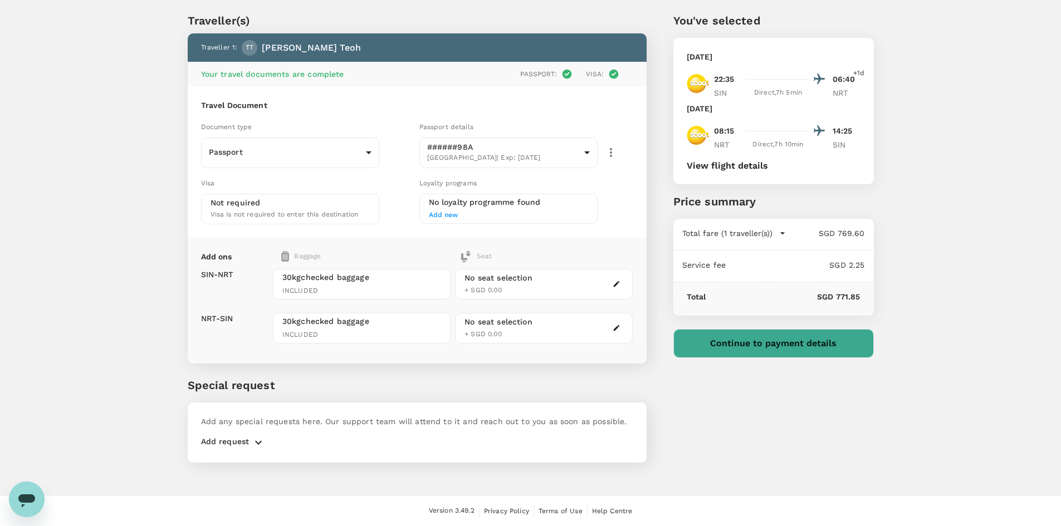
click at [757, 346] on button "Continue to payment details" at bounding box center [773, 343] width 200 height 29
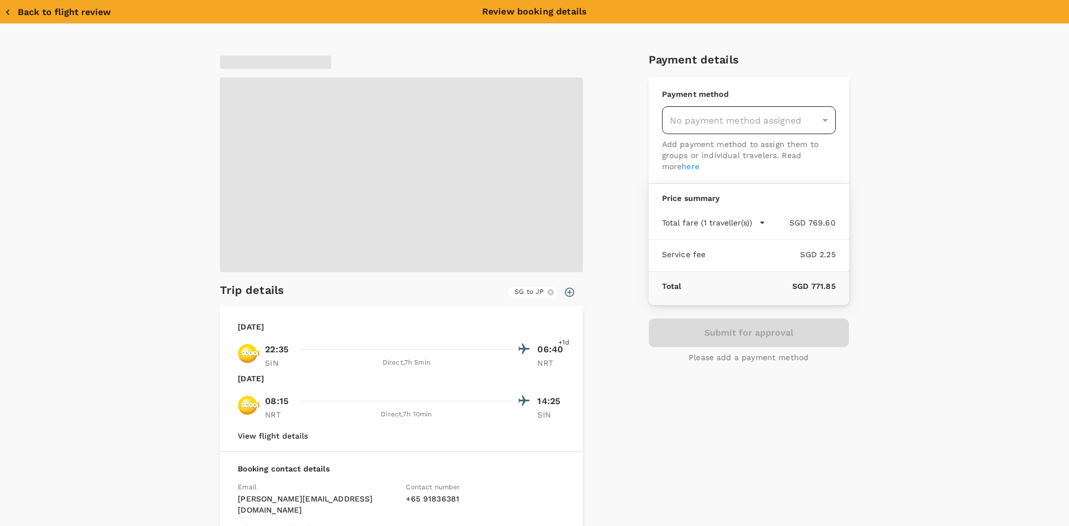
click at [746, 131] on div "No payment method assigned" at bounding box center [749, 120] width 174 height 28
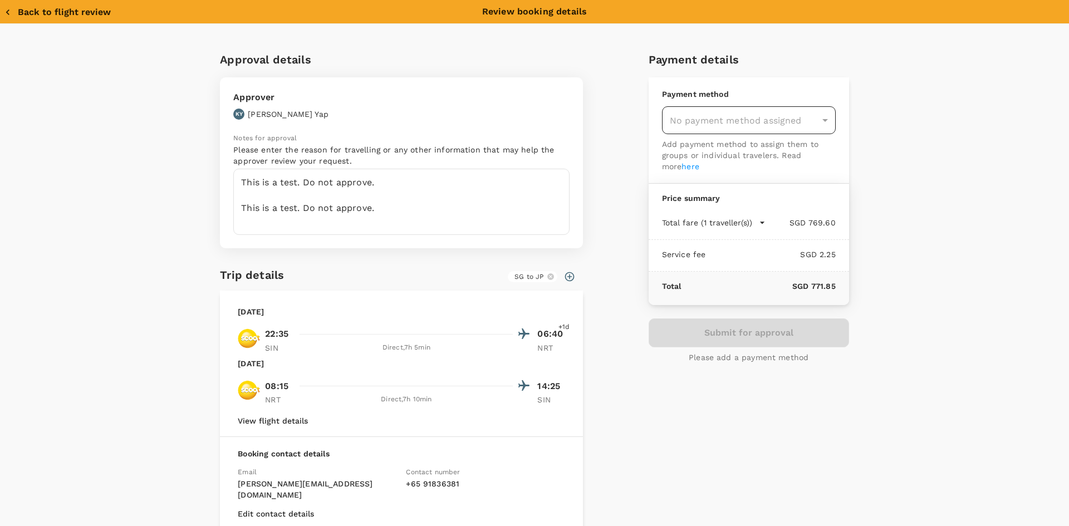
click at [746, 131] on div "No payment method assigned" at bounding box center [749, 120] width 174 height 28
click at [747, 130] on div "No payment method assigned" at bounding box center [749, 120] width 174 height 28
click at [748, 130] on div "No payment method assigned" at bounding box center [749, 120] width 174 height 28
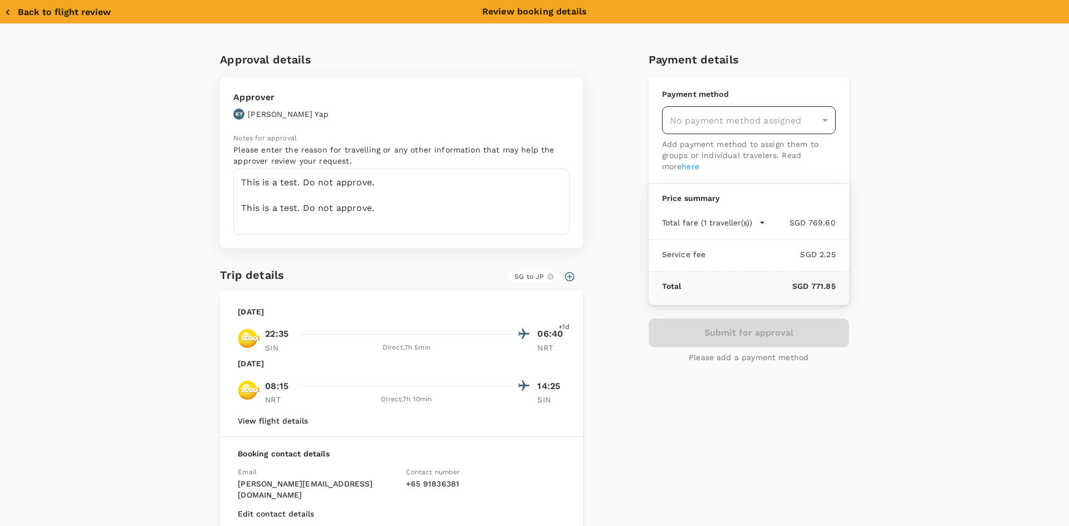
click at [749, 129] on div "No payment method assigned" at bounding box center [749, 120] width 174 height 28
click at [753, 128] on div "No payment method assigned" at bounding box center [749, 120] width 174 height 28
click at [758, 126] on div "No payment method assigned" at bounding box center [749, 120] width 174 height 28
drag, startPoint x: 759, startPoint y: 126, endPoint x: 719, endPoint y: 119, distance: 40.7
click at [751, 126] on div "No payment method assigned" at bounding box center [749, 120] width 174 height 28
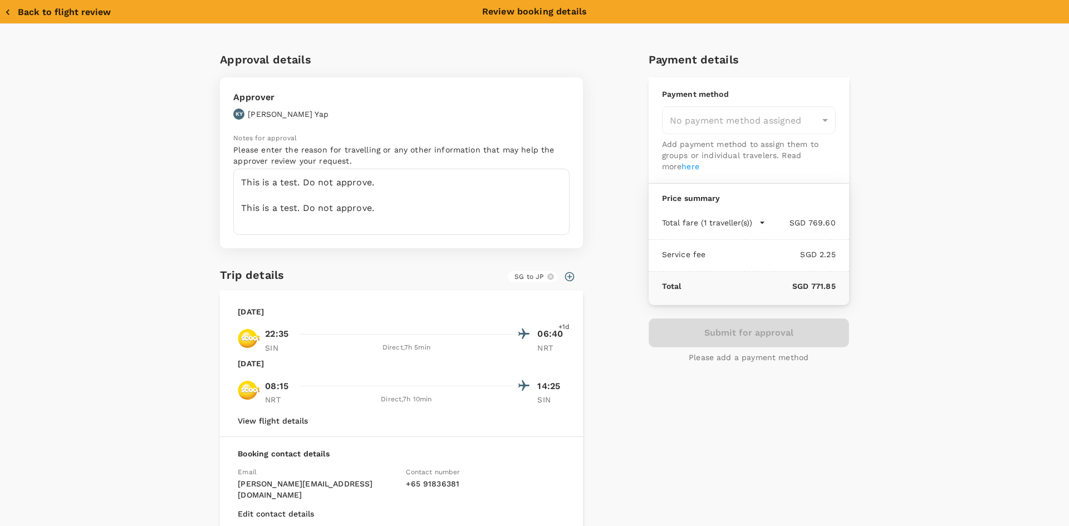
click at [8, 10] on icon "button" at bounding box center [7, 12] width 3 height 6
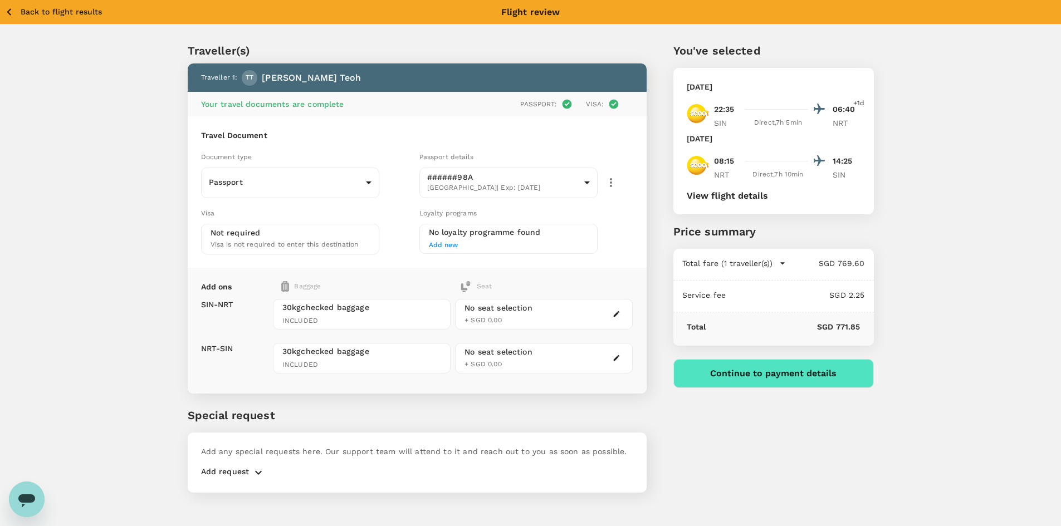
click at [6, 9] on icon "button" at bounding box center [9, 12] width 14 height 14
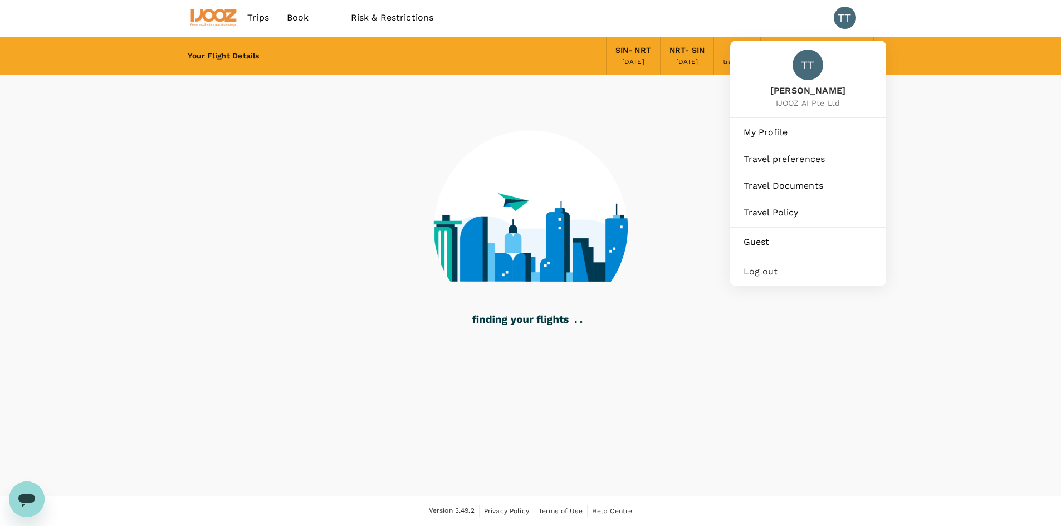
click at [846, 23] on div "TT" at bounding box center [845, 18] width 22 height 22
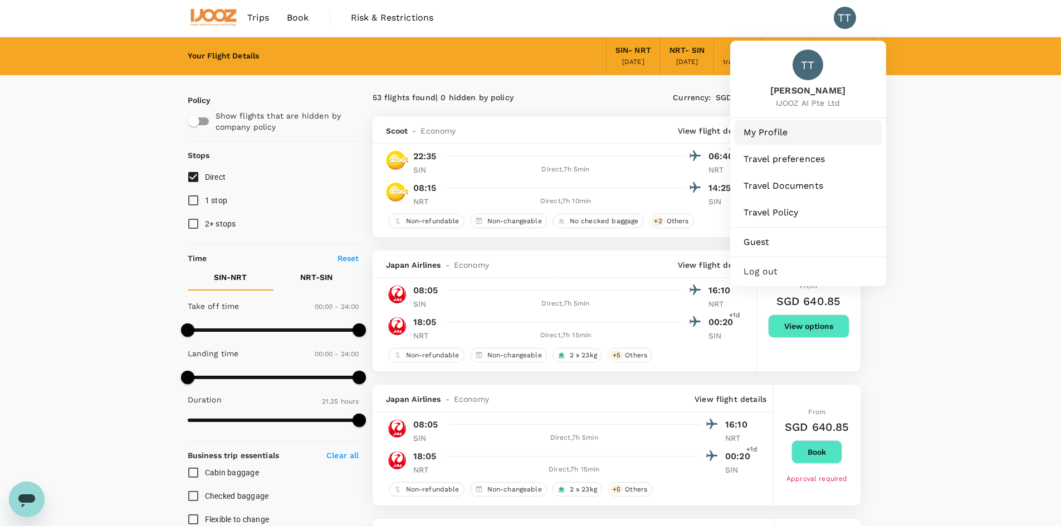
click at [785, 136] on span "My Profile" at bounding box center [807, 132] width 129 height 13
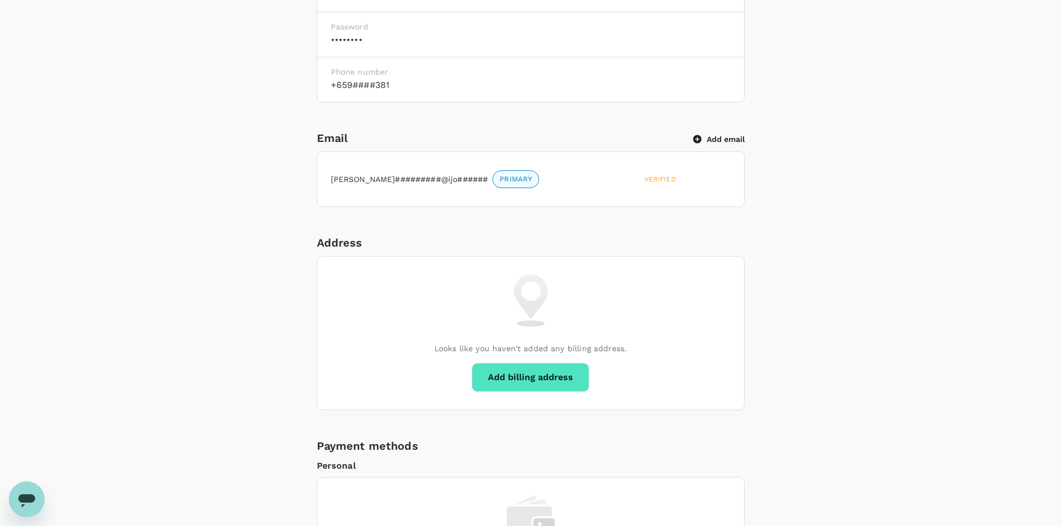
scroll to position [501, 0]
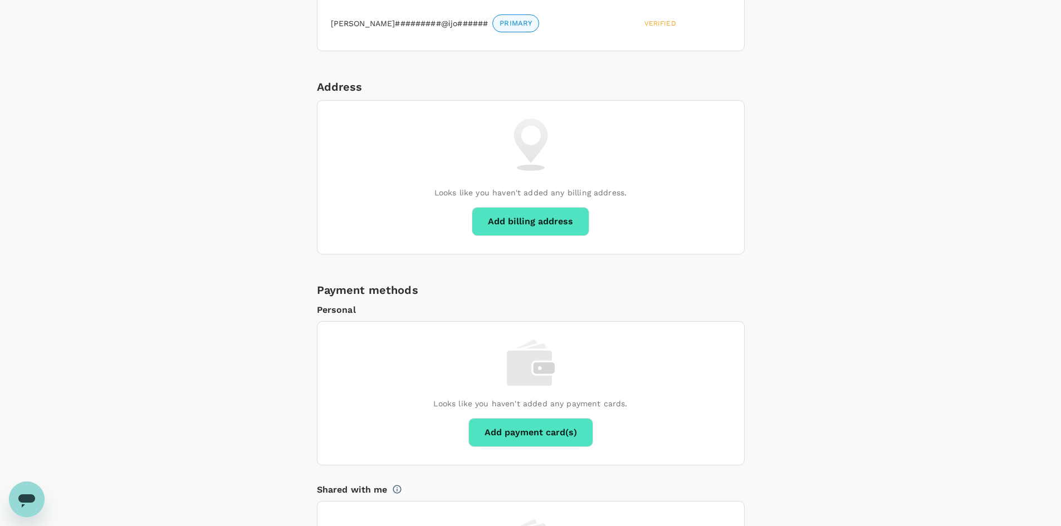
click at [571, 215] on button "Add billing address" at bounding box center [530, 221] width 117 height 29
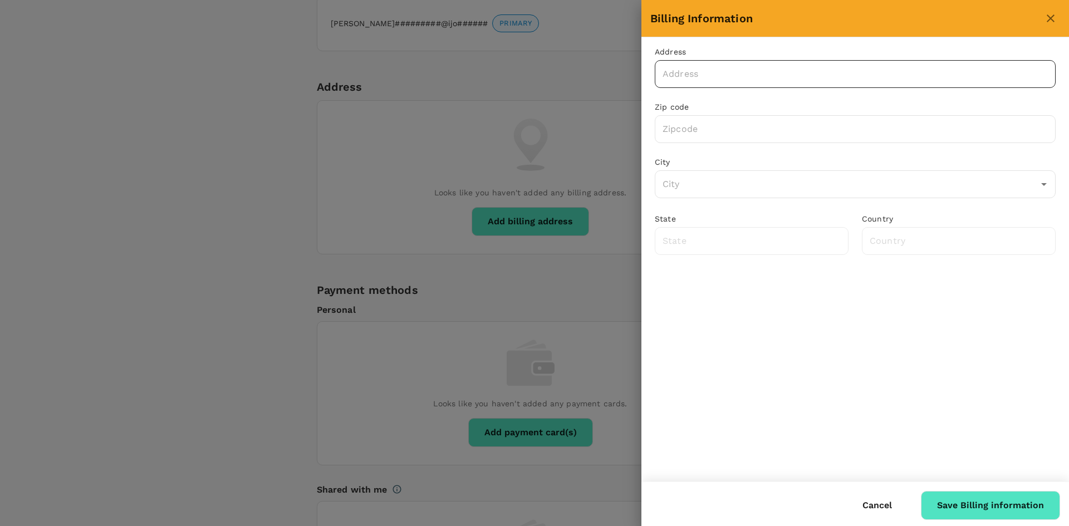
click at [707, 73] on input "text" at bounding box center [855, 74] width 401 height 28
type input "310 Shunfu Road, #13-221"
type input "570310"
click at [709, 189] on input "text" at bounding box center [847, 184] width 374 height 21
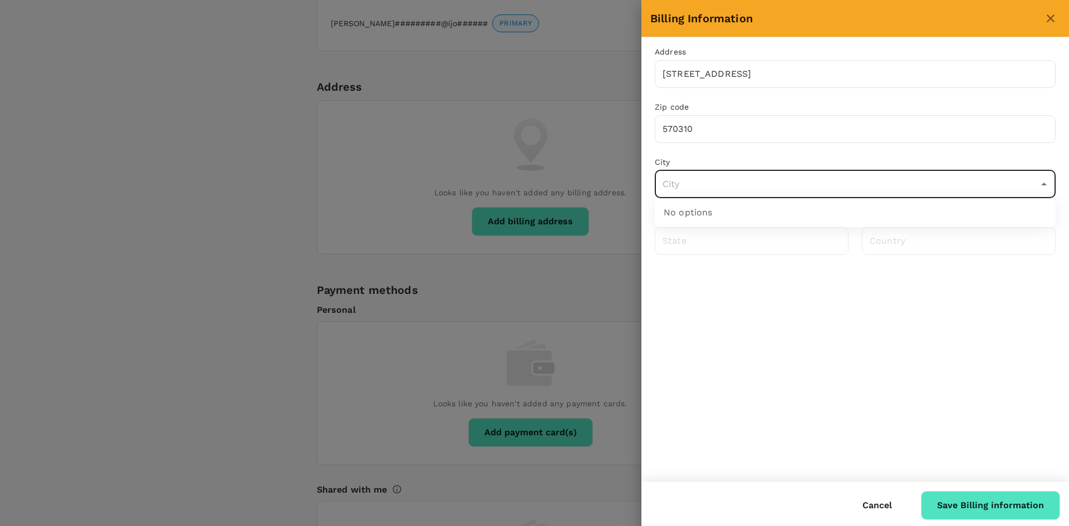
type input "s"
type input "Singapore"
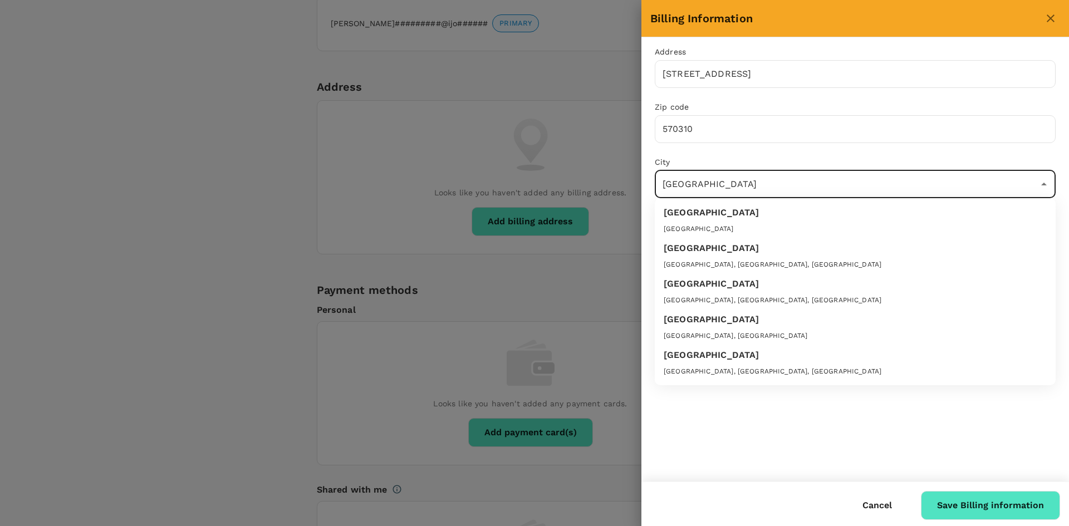
drag, startPoint x: 708, startPoint y: 189, endPoint x: 674, endPoint y: 218, distance: 45.4
click at [674, 218] on div "Singapore" at bounding box center [855, 212] width 383 height 13
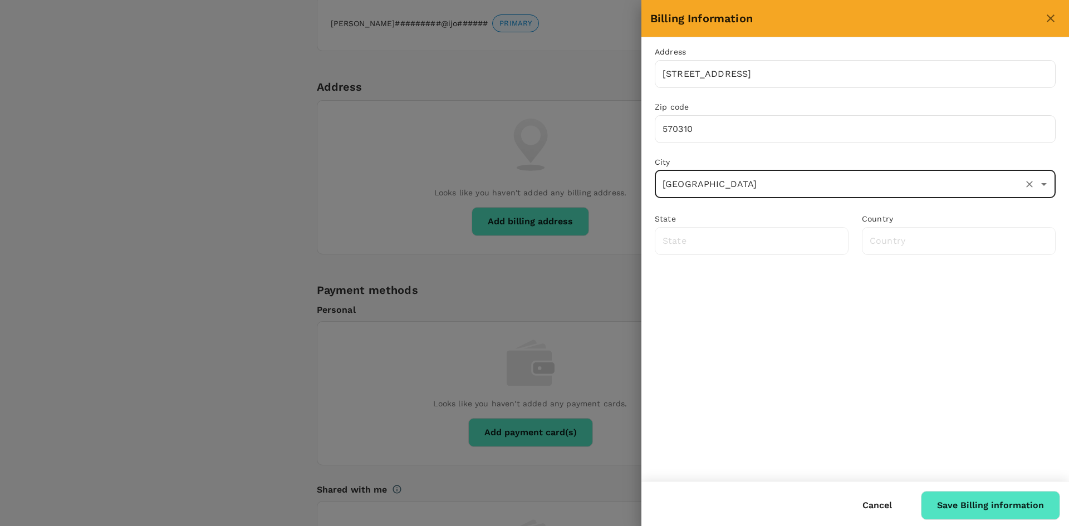
type input "Singapore"
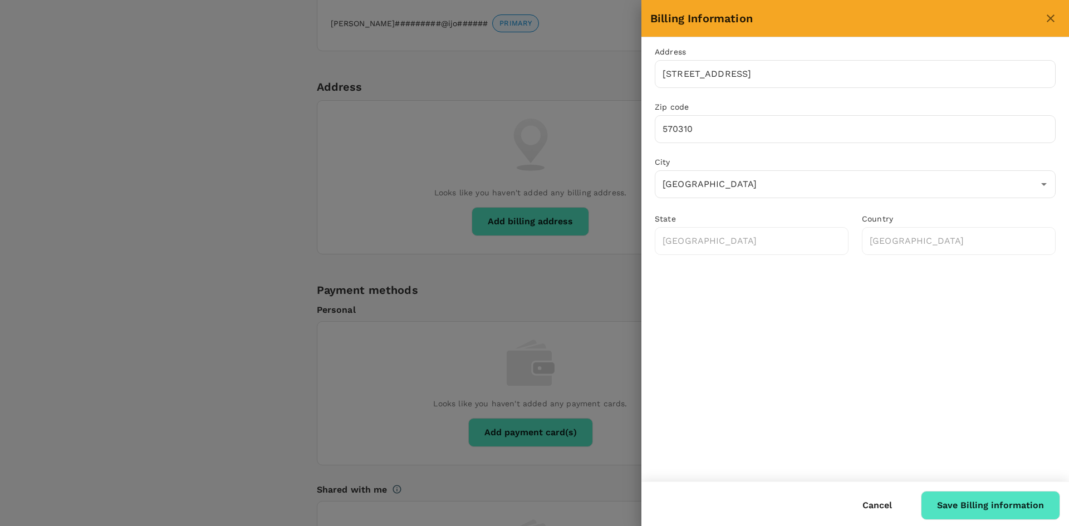
click at [762, 331] on div "Address 310 Shunfu Road, #13-221 ​ Zip code 570310 ​ City Singapore ​ State Sin…" at bounding box center [855, 259] width 428 height 444
drag, startPoint x: 981, startPoint y: 504, endPoint x: 968, endPoint y: 501, distance: 12.6
click at [979, 504] on button "Save Billing information" at bounding box center [990, 505] width 139 height 29
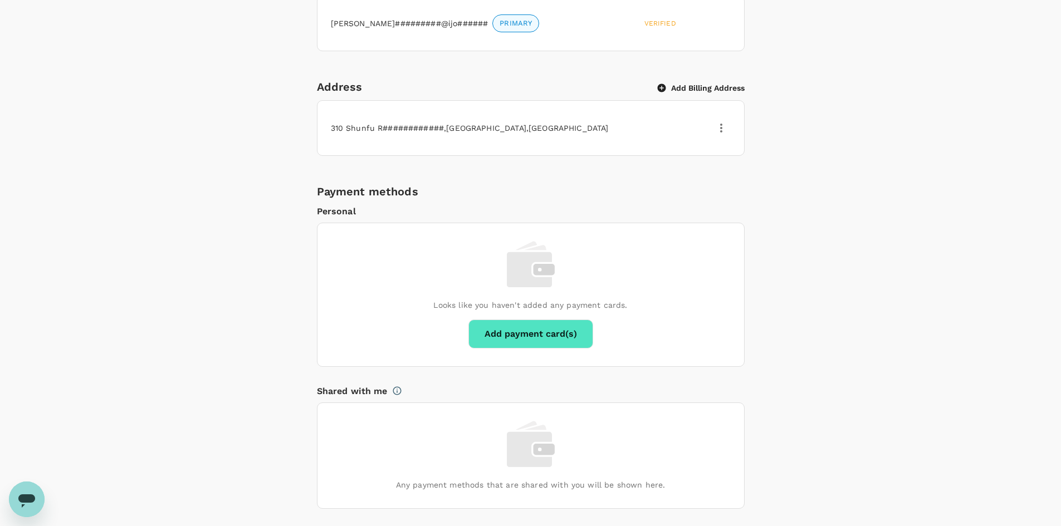
click at [275, 177] on div "Personal Information Profile Photo Upload your photo Photo should be at least 5…" at bounding box center [530, 203] width 641 height 1048
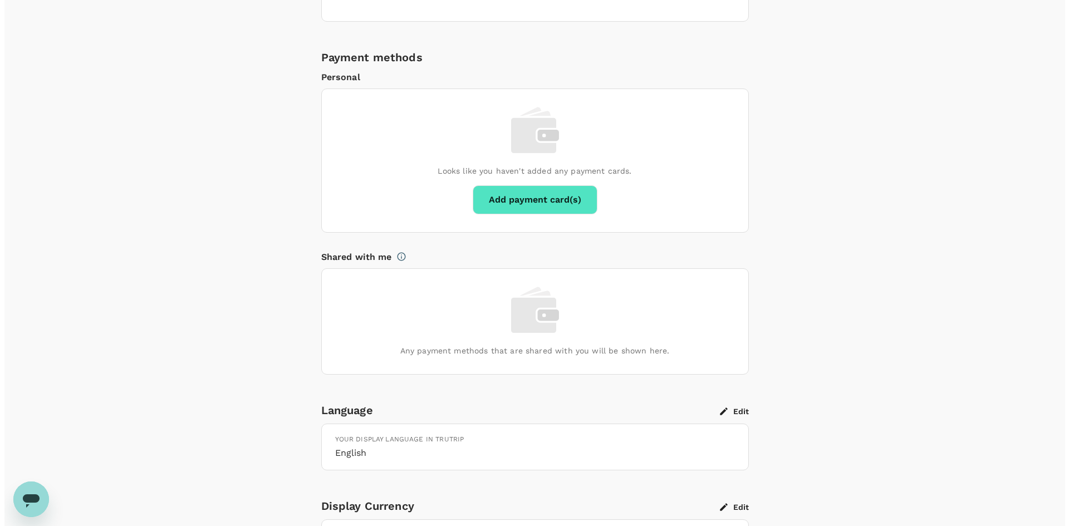
scroll to position [668, 0]
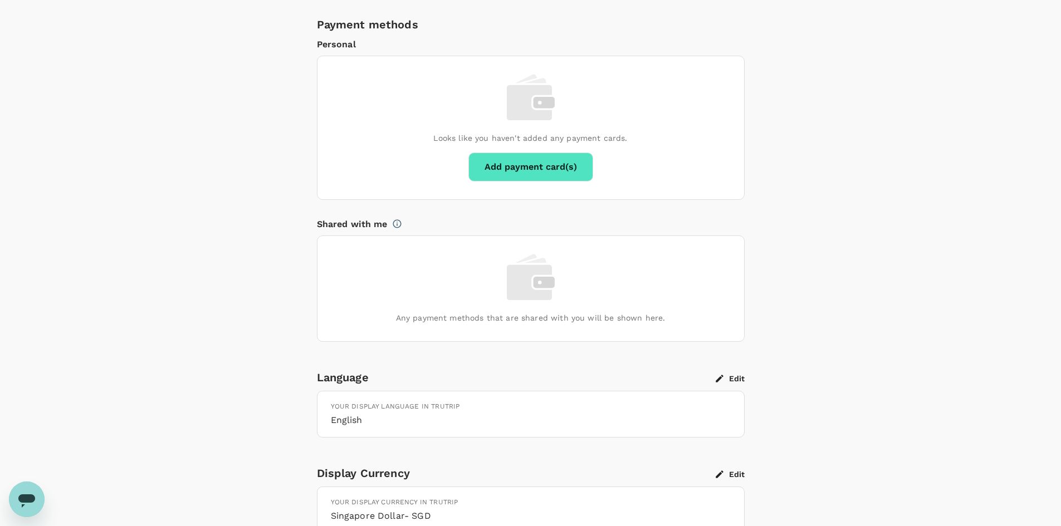
click at [525, 166] on button "Add payment card(s)" at bounding box center [530, 167] width 125 height 29
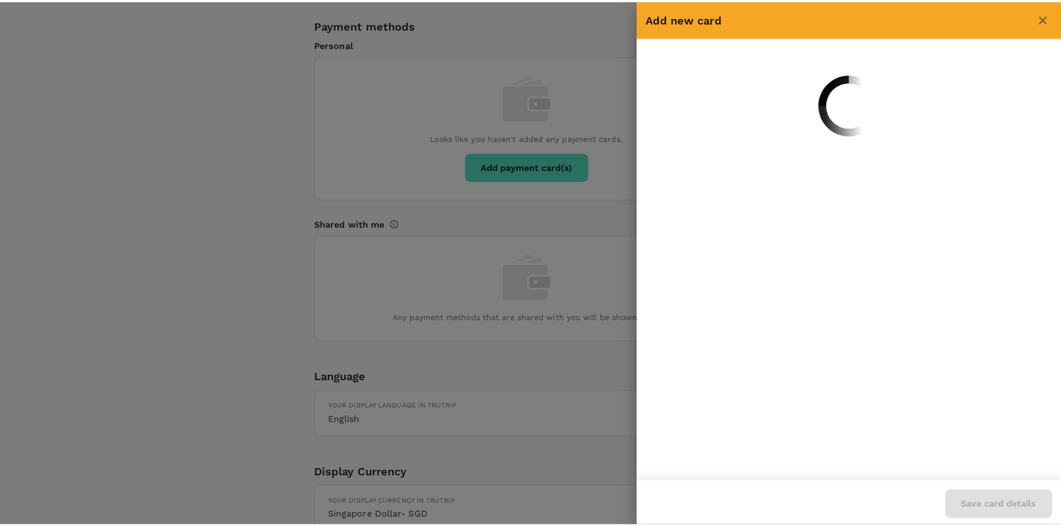
scroll to position [0, 0]
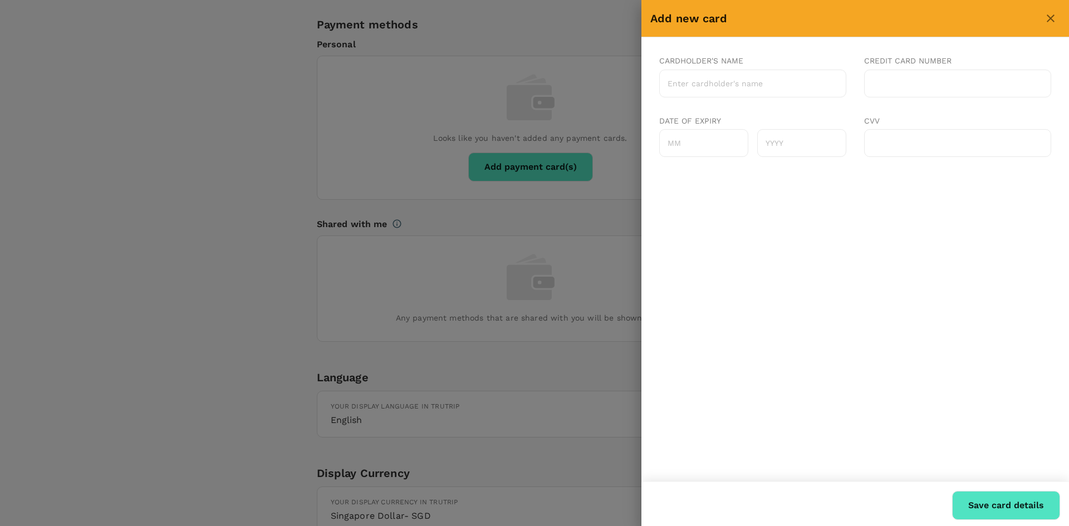
click at [765, 83] on input "Cardholder's name" at bounding box center [752, 84] width 187 height 28
click at [158, 164] on div at bounding box center [534, 263] width 1069 height 526
